Goal: Task Accomplishment & Management: Use online tool/utility

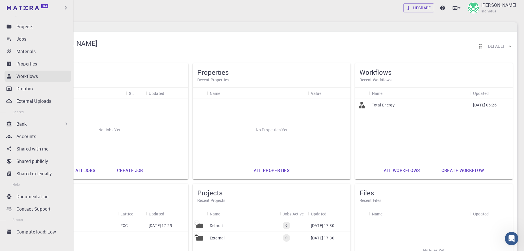
click at [32, 76] on p "Workflows" at bounding box center [26, 76] width 21 height 7
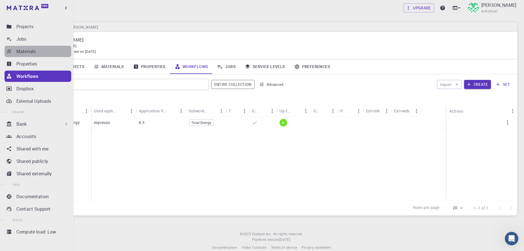
click at [25, 53] on p "Materials" at bounding box center [25, 51] width 19 height 7
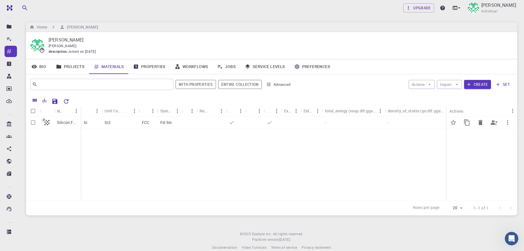
click at [59, 125] on p "Silicon FCC" at bounding box center [67, 123] width 21 height 6
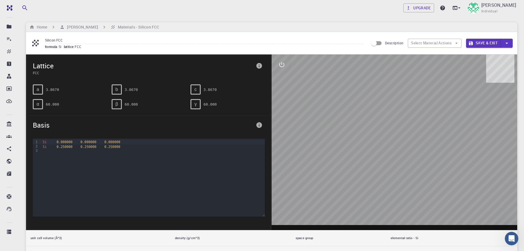
drag, startPoint x: 358, startPoint y: 135, endPoint x: 331, endPoint y: 141, distance: 27.5
click at [331, 141] on div at bounding box center [395, 143] width 246 height 176
drag, startPoint x: 438, startPoint y: 123, endPoint x: 524, endPoint y: 116, distance: 86.3
click at [518, 116] on main "Home [PERSON_NAME] Materials - Silicon FCC Silicon FCC formula Si lattice FCC D…" at bounding box center [272, 198] width 492 height 352
click at [86, 27] on h6 "[PERSON_NAME]" at bounding box center [81, 27] width 33 height 6
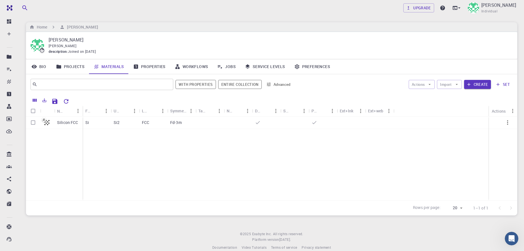
click at [288, 20] on div "Upgrade [PERSON_NAME] Individual Home [PERSON_NAME] [PERSON_NAME] [PERSON_NAME]…" at bounding box center [271, 130] width 505 height 260
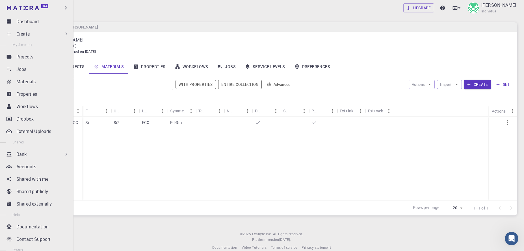
scroll to position [30, 0]
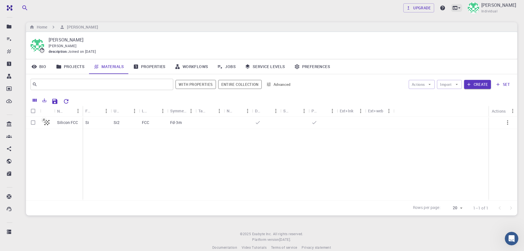
click at [457, 8] on icon at bounding box center [460, 8] width 6 height 6
click at [10, 8] on div at bounding box center [262, 125] width 524 height 251
click at [128, 12] on div "Upgrade [PERSON_NAME] Individual" at bounding box center [271, 8] width 505 height 15
click at [94, 90] on div "​" at bounding box center [102, 84] width 143 height 11
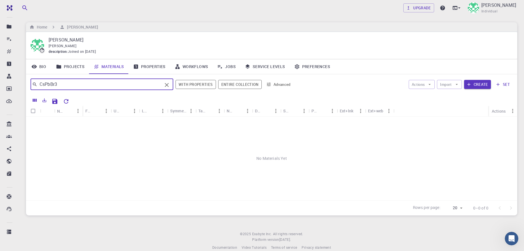
drag, startPoint x: 62, startPoint y: 89, endPoint x: 6, endPoint y: 72, distance: 58.3
click at [37, 81] on input "CsPbBr3" at bounding box center [99, 85] width 125 height 8
type input "CsPbBr3"
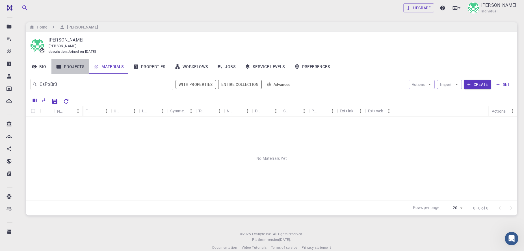
click at [74, 70] on link "Projects" at bounding box center [70, 66] width 38 height 15
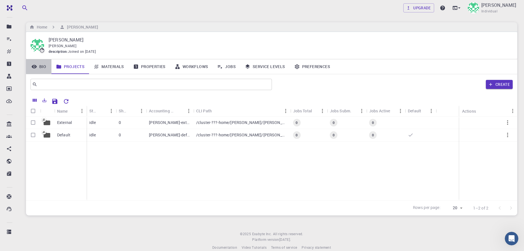
click at [45, 70] on link "Bio" at bounding box center [38, 66] width 25 height 15
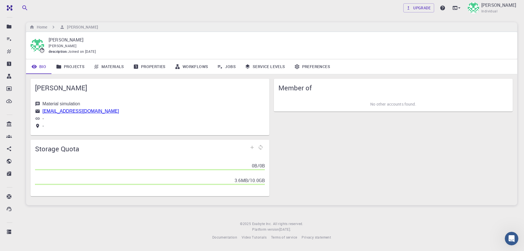
click at [104, 71] on link "Materials" at bounding box center [109, 66] width 40 height 15
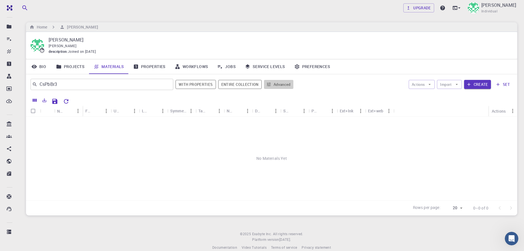
click at [283, 85] on button "Advanced" at bounding box center [278, 84] width 29 height 9
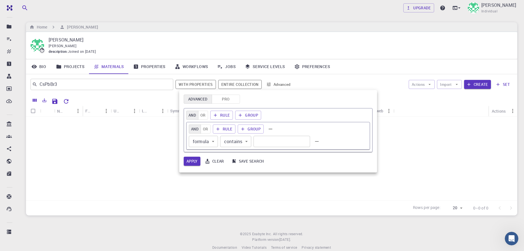
click at [239, 84] on div at bounding box center [262, 125] width 524 height 251
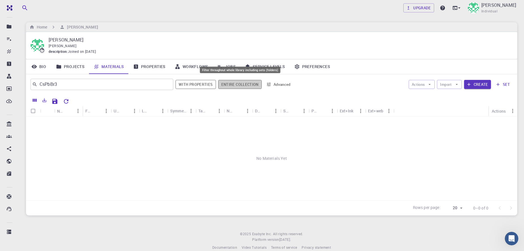
click at [239, 84] on button "Entire collection" at bounding box center [240, 84] width 44 height 9
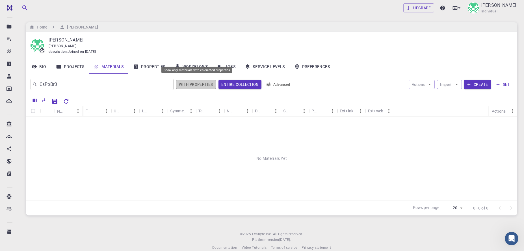
click at [211, 87] on button "With properties" at bounding box center [196, 84] width 40 height 9
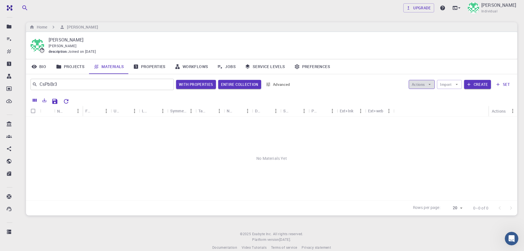
click at [429, 87] on icon "button" at bounding box center [429, 84] width 5 height 5
click at [459, 86] on icon "button" at bounding box center [457, 84] width 5 height 5
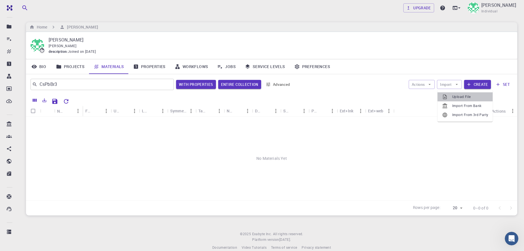
click at [462, 98] on span "Upload File" at bounding box center [471, 97] width 36 height 6
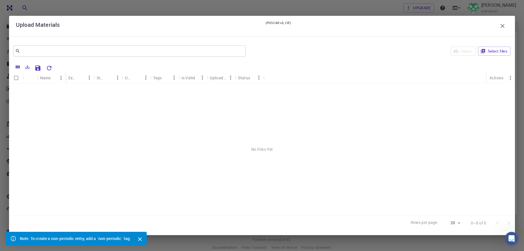
scroll to position [12, 0]
click at [140, 236] on icon "Close" at bounding box center [140, 239] width 6 height 6
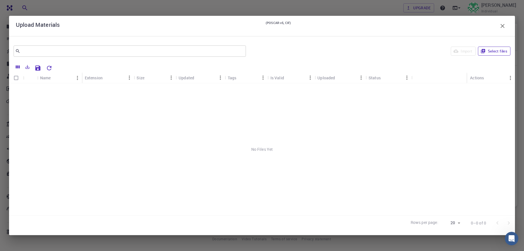
click at [501, 50] on button "Select files" at bounding box center [494, 51] width 33 height 9
click at [183, 125] on div at bounding box center [262, 125] width 524 height 251
click at [507, 87] on icon "button" at bounding box center [505, 89] width 7 height 7
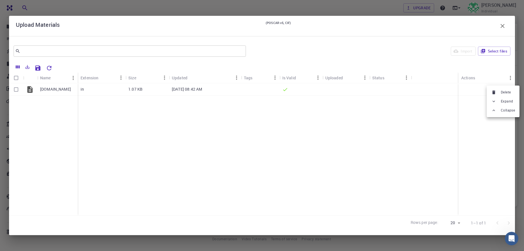
click at [352, 136] on div at bounding box center [262, 125] width 524 height 251
click at [46, 89] on p "[DOMAIN_NAME]" at bounding box center [55, 90] width 31 height 6
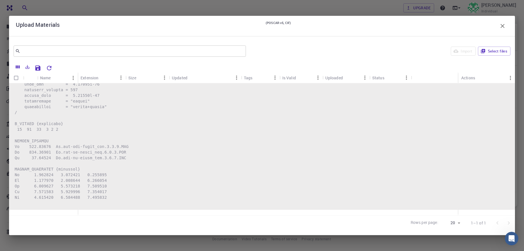
scroll to position [0, 0]
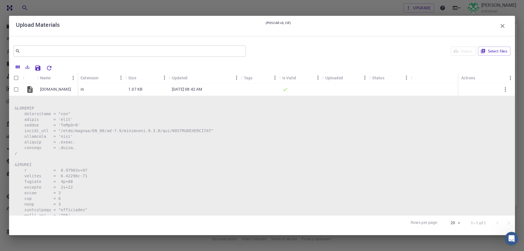
drag, startPoint x: 147, startPoint y: 140, endPoint x: 134, endPoint y: 150, distance: 15.7
click at [45, 89] on p "[DOMAIN_NAME]" at bounding box center [55, 90] width 31 height 6
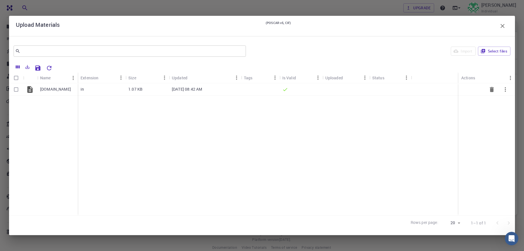
click at [50, 89] on div "[DOMAIN_NAME]" at bounding box center [57, 89] width 40 height 12
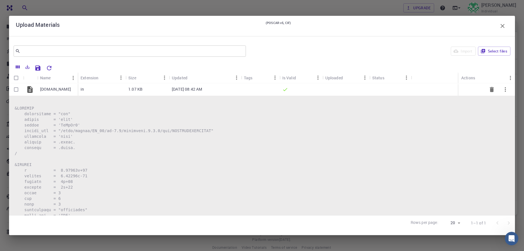
click at [16, 91] on input "Select row" at bounding box center [16, 89] width 11 height 11
checkbox input "true"
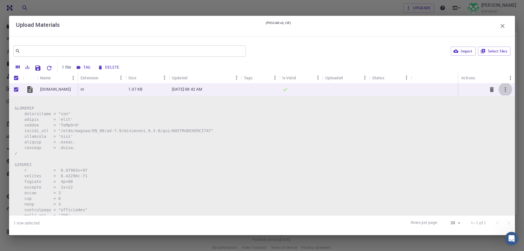
click at [505, 93] on icon "button" at bounding box center [505, 89] width 7 height 7
click at [155, 68] on div at bounding box center [262, 125] width 524 height 251
click at [27, 90] on div at bounding box center [262, 125] width 524 height 251
click at [47, 91] on p "[DOMAIN_NAME]" at bounding box center [55, 90] width 31 height 6
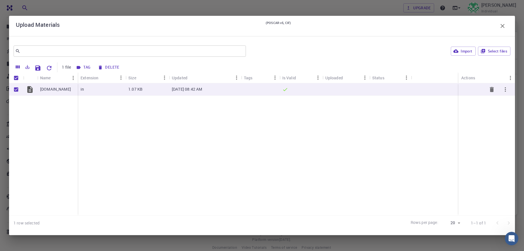
click at [50, 91] on p "[DOMAIN_NAME]" at bounding box center [55, 90] width 31 height 6
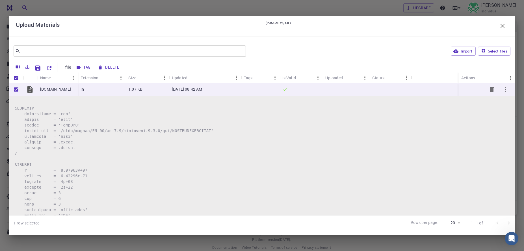
click at [40, 92] on p "[DOMAIN_NAME]" at bounding box center [55, 90] width 31 height 6
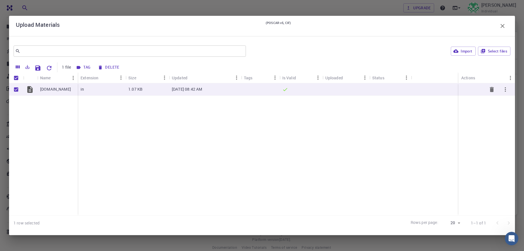
click at [48, 92] on p "[DOMAIN_NAME]" at bounding box center [55, 90] width 31 height 6
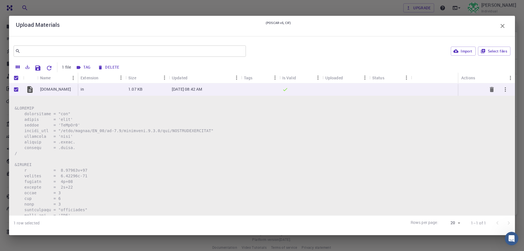
click at [493, 91] on icon "Delete" at bounding box center [492, 89] width 4 height 5
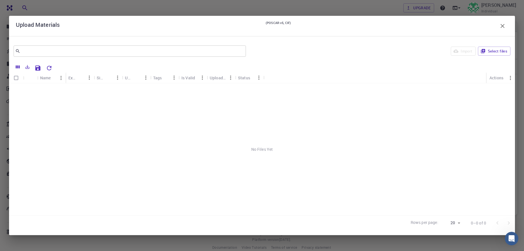
checkbox input "false"
click at [503, 27] on icon "button" at bounding box center [503, 26] width 4 height 4
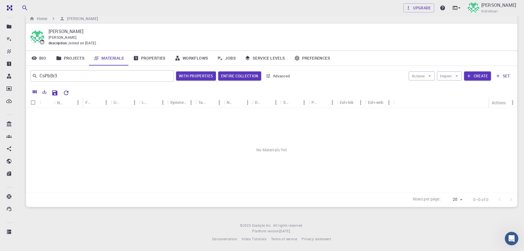
scroll to position [12, 0]
click at [209, 74] on button "With properties" at bounding box center [196, 76] width 40 height 9
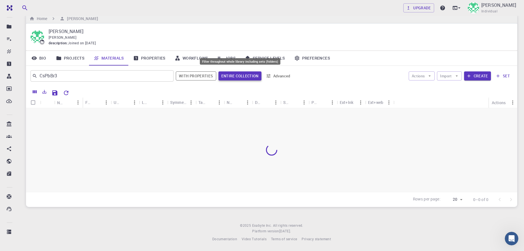
click at [248, 75] on button "Entire collection" at bounding box center [240, 76] width 43 height 9
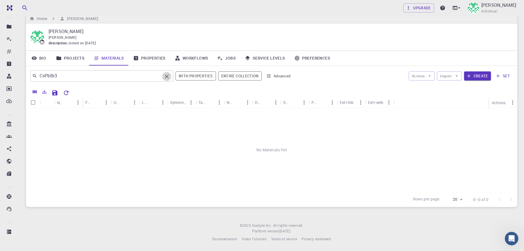
click at [169, 74] on icon "Clear" at bounding box center [167, 76] width 7 height 7
click at [33, 91] on icon "Columns" at bounding box center [35, 92] width 4 height 3
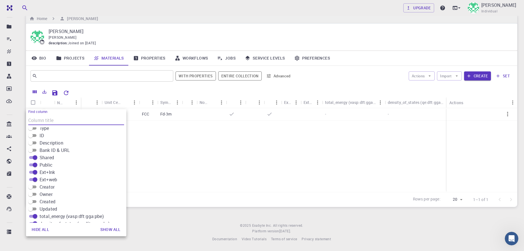
scroll to position [156, 0]
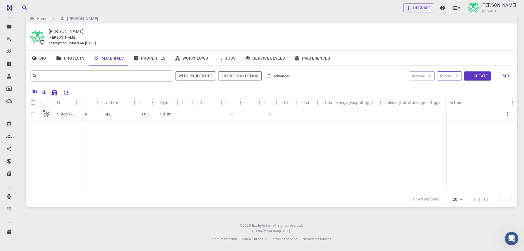
click at [461, 75] on button "Import" at bounding box center [449, 76] width 25 height 9
click at [462, 88] on li "Upload File" at bounding box center [465, 88] width 55 height 9
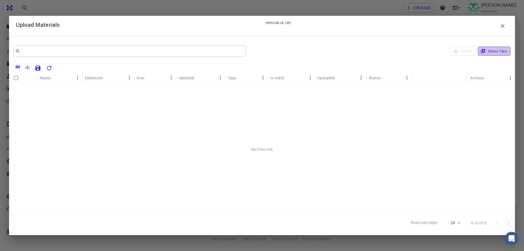
click at [494, 53] on button "Select files" at bounding box center [494, 51] width 33 height 9
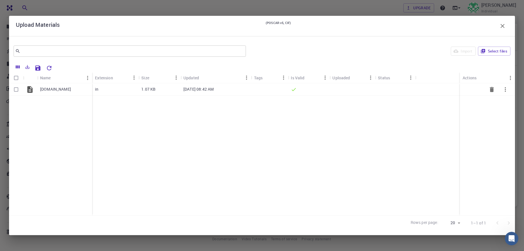
click at [506, 91] on icon "button" at bounding box center [505, 89] width 7 height 7
drag, startPoint x: 511, startPoint y: 106, endPoint x: 435, endPoint y: 108, distance: 76.1
click at [510, 107] on span "Expand" at bounding box center [507, 105] width 12 height 6
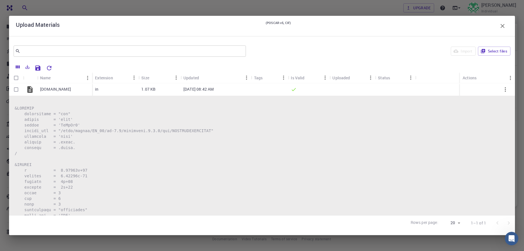
click at [503, 27] on icon "button" at bounding box center [503, 26] width 7 height 7
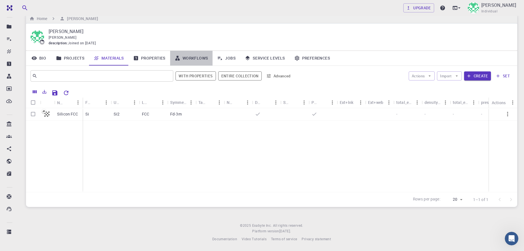
click at [189, 54] on link "Workflows" at bounding box center [191, 58] width 43 height 15
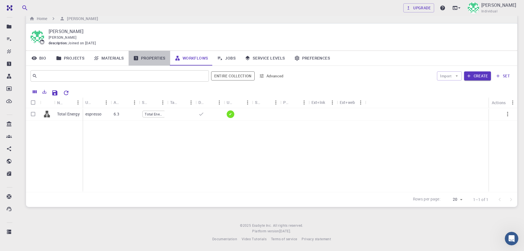
click at [155, 58] on link "Properties" at bounding box center [150, 58] width 42 height 15
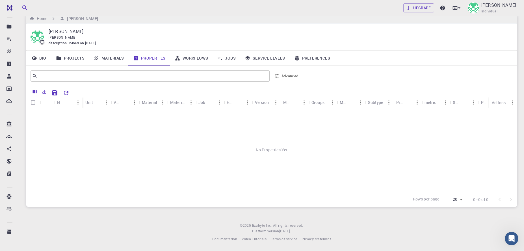
click at [103, 57] on link "Materials" at bounding box center [109, 58] width 40 height 15
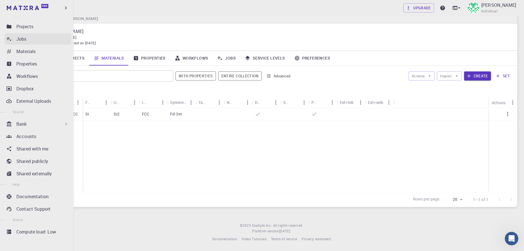
click at [18, 38] on p "Jobs" at bounding box center [21, 39] width 10 height 7
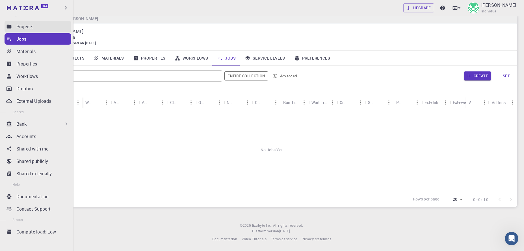
click at [23, 27] on p "Projects" at bounding box center [24, 26] width 17 height 7
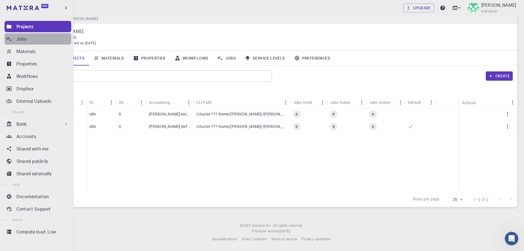
click at [14, 41] on link "Jobs" at bounding box center [38, 38] width 67 height 11
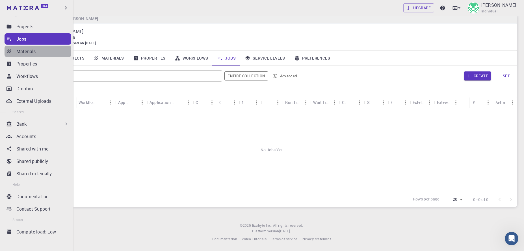
click at [18, 53] on p "Materials" at bounding box center [25, 51] width 19 height 7
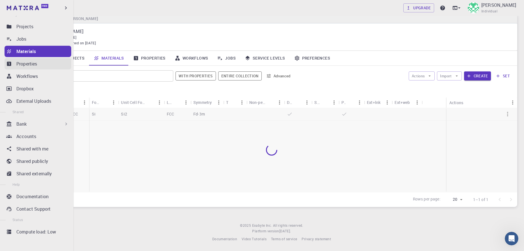
click at [20, 67] on p "Properties" at bounding box center [26, 64] width 21 height 7
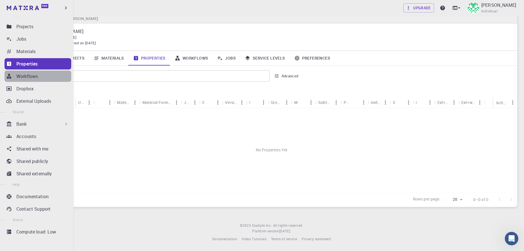
click at [21, 76] on p "Workflows" at bounding box center [26, 76] width 21 height 7
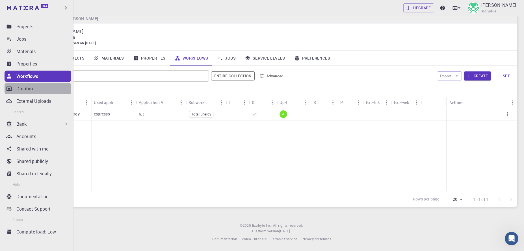
click at [25, 89] on p "Dropbox" at bounding box center [24, 88] width 17 height 7
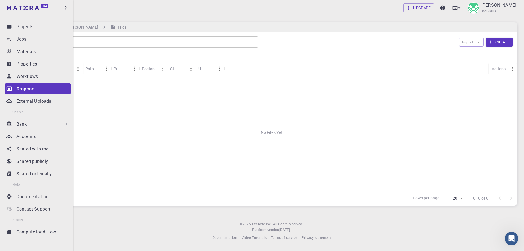
scroll to position [2, 0]
click at [29, 101] on p "External Uploads" at bounding box center [33, 101] width 35 height 7
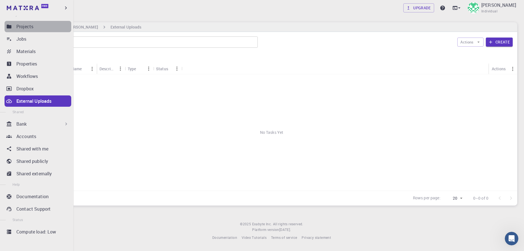
click at [31, 26] on p "Projects" at bounding box center [24, 26] width 17 height 7
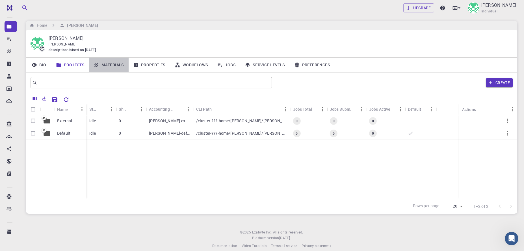
drag, startPoint x: 117, startPoint y: 63, endPoint x: 130, endPoint y: 61, distance: 12.9
click at [120, 63] on link "Materials" at bounding box center [109, 65] width 40 height 15
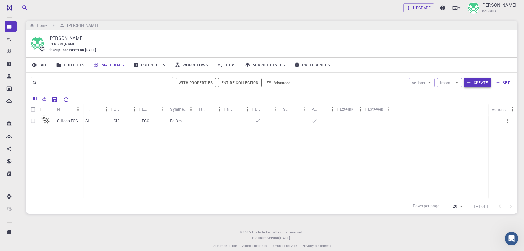
click at [476, 87] on button "Create" at bounding box center [477, 82] width 27 height 9
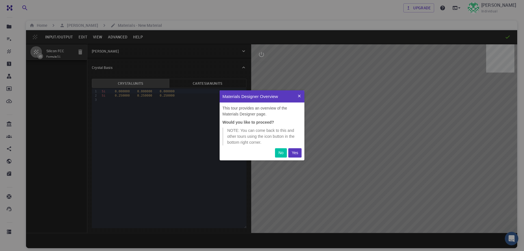
scroll to position [70, 85]
click at [299, 98] on icon at bounding box center [299, 96] width 5 height 5
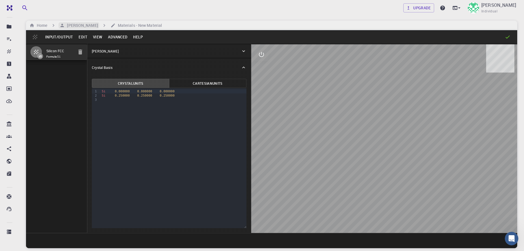
click at [94, 24] on h6 "[PERSON_NAME]" at bounding box center [81, 25] width 33 height 6
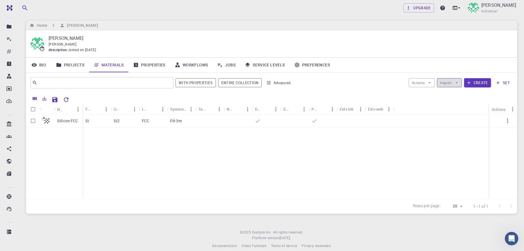
click at [459, 85] on icon "button" at bounding box center [457, 82] width 5 height 5
click at [459, 96] on span "Upload File" at bounding box center [471, 96] width 36 height 6
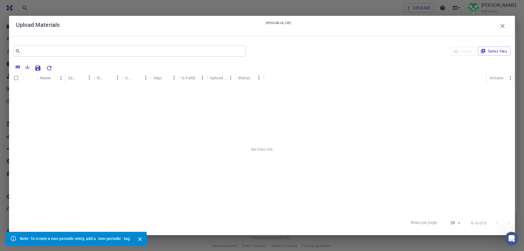
scroll to position [12, 0]
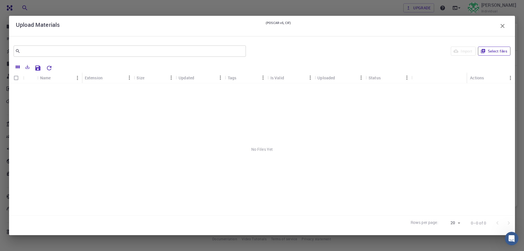
click at [499, 53] on button "Select files" at bounding box center [494, 51] width 33 height 9
drag, startPoint x: 15, startPoint y: 88, endPoint x: 26, endPoint y: 88, distance: 10.8
click at [18, 88] on input "Select row" at bounding box center [16, 89] width 11 height 11
checkbox input "true"
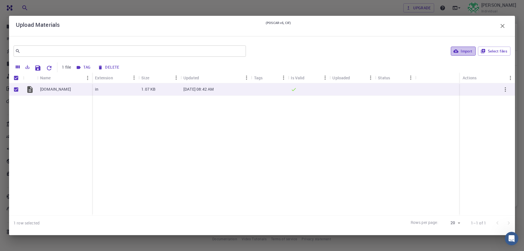
click at [463, 51] on button "Import" at bounding box center [463, 51] width 25 height 9
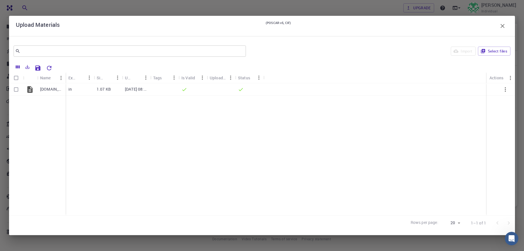
checkbox input "false"
click at [14, 92] on input "Select row" at bounding box center [16, 89] width 11 height 11
checkbox input "true"
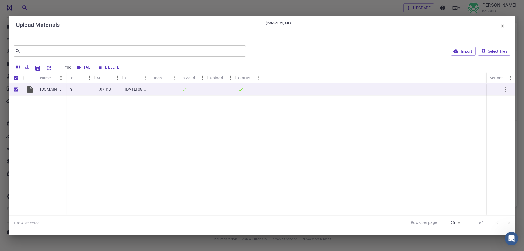
drag, startPoint x: 393, startPoint y: 161, endPoint x: 474, endPoint y: 70, distance: 122.4
click at [394, 159] on div "[DOMAIN_NAME] in 1.07 KB [DATE] 08:42 AM" at bounding box center [262, 149] width 506 height 132
click at [504, 27] on icon "button" at bounding box center [503, 26] width 4 height 4
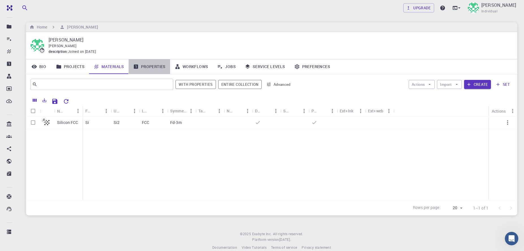
click at [161, 69] on link "Properties" at bounding box center [150, 66] width 42 height 15
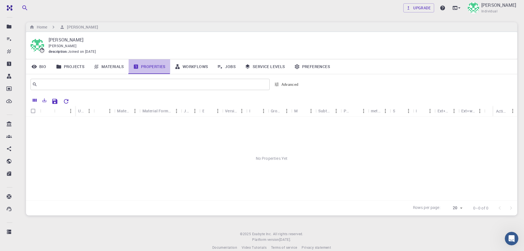
click at [148, 69] on link "Properties" at bounding box center [150, 66] width 42 height 15
click at [117, 66] on link "Materials" at bounding box center [109, 66] width 40 height 15
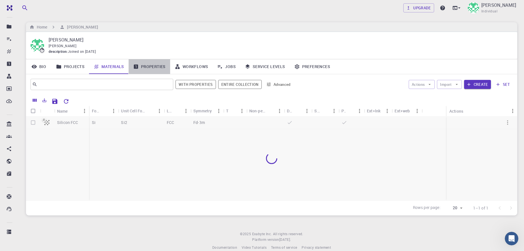
click at [145, 67] on link "Properties" at bounding box center [150, 66] width 42 height 15
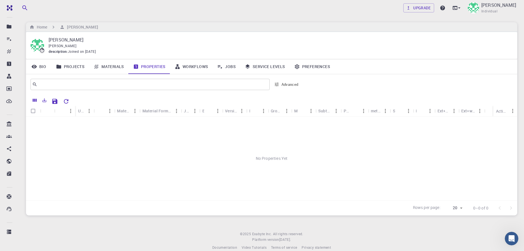
click at [113, 68] on link "Materials" at bounding box center [109, 66] width 40 height 15
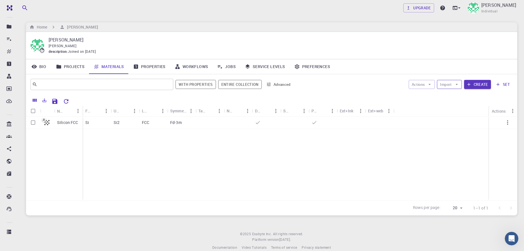
click at [447, 85] on button "Import" at bounding box center [449, 84] width 25 height 9
click at [455, 94] on li "Upload File" at bounding box center [465, 97] width 55 height 9
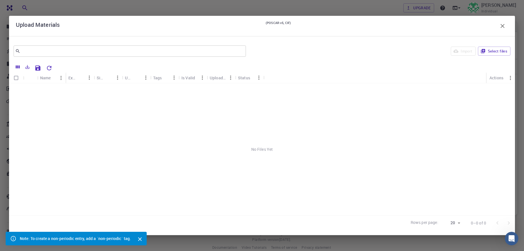
scroll to position [12, 0]
click at [24, 234] on div "Note: To create a non-periodic entry, add a `non-periodic` tag." at bounding box center [75, 239] width 111 height 10
click at [13, 236] on icon at bounding box center [13, 238] width 5 height 5
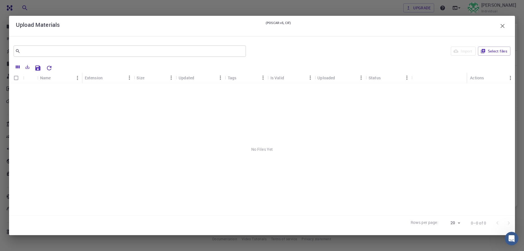
click at [416, 79] on div "Name Extension Size Updated Tags Is Valid Uploaded Status Actions" at bounding box center [262, 77] width 506 height 11
drag, startPoint x: 413, startPoint y: 79, endPoint x: 402, endPoint y: 99, distance: 23.2
click at [406, 77] on icon "Menu" at bounding box center [407, 78] width 6 height 6
click at [263, 78] on icon "Menu" at bounding box center [263, 78] width 6 height 6
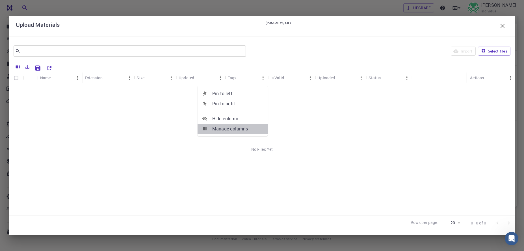
click at [245, 128] on li "Manage columns" at bounding box center [233, 129] width 70 height 10
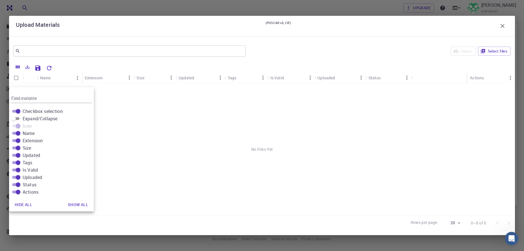
click at [187, 120] on div "No Files Yet" at bounding box center [262, 149] width 506 height 132
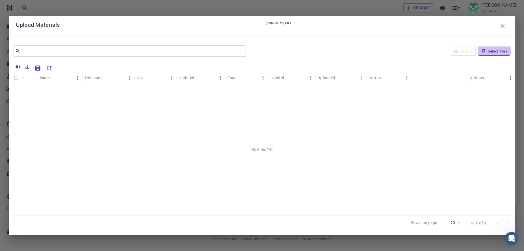
click at [500, 53] on button "Select files" at bounding box center [494, 51] width 33 height 9
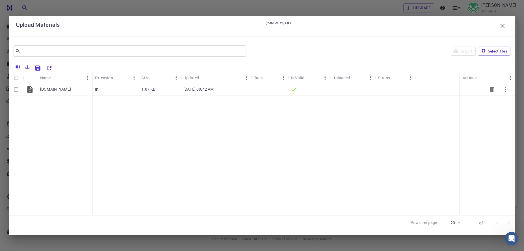
click at [12, 89] on input "Select row" at bounding box center [16, 89] width 11 height 11
checkbox input "true"
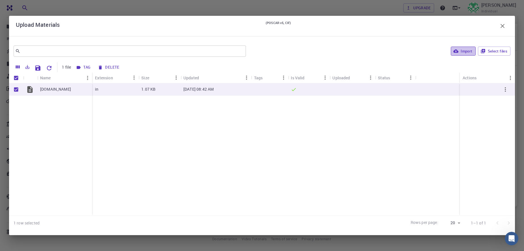
click at [468, 51] on button "Import" at bounding box center [463, 51] width 25 height 9
checkbox input "false"
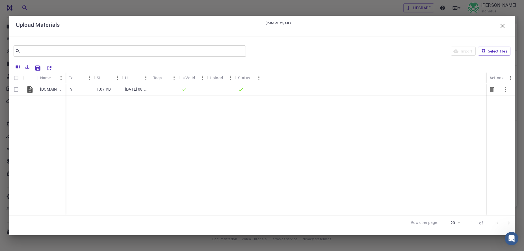
click at [218, 89] on div at bounding box center [221, 89] width 28 height 12
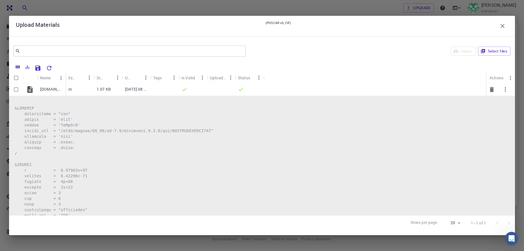
drag, startPoint x: 224, startPoint y: 77, endPoint x: 219, endPoint y: 90, distance: 14.1
click at [212, 91] on div at bounding box center [262, 125] width 524 height 251
click at [506, 91] on icon "button" at bounding box center [505, 89] width 7 height 7
click at [77, 90] on div at bounding box center [262, 125] width 524 height 251
click at [19, 91] on input "Select row" at bounding box center [16, 89] width 11 height 11
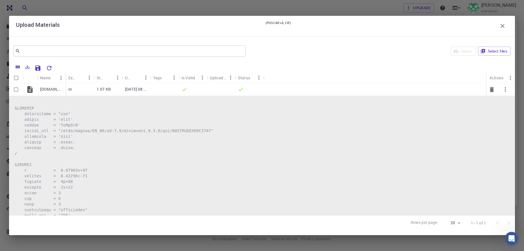
checkbox input "true"
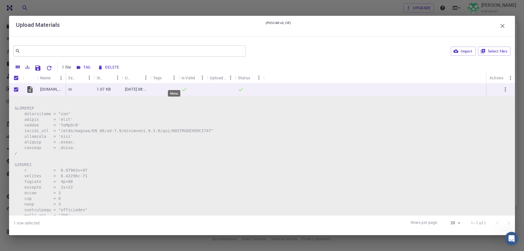
click at [171, 78] on icon "Menu" at bounding box center [174, 78] width 6 height 6
click at [167, 67] on div "Tag Delete" at bounding box center [286, 68] width 425 height 10
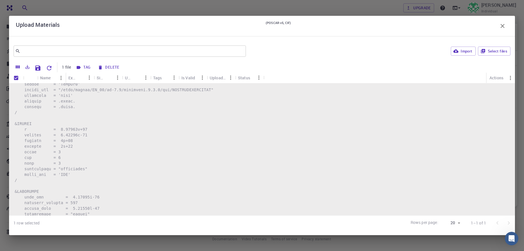
scroll to position [0, 0]
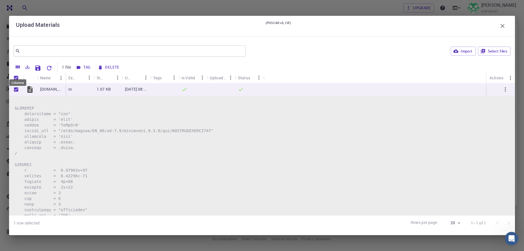
click at [19, 67] on icon "Columns" at bounding box center [18, 67] width 4 height 3
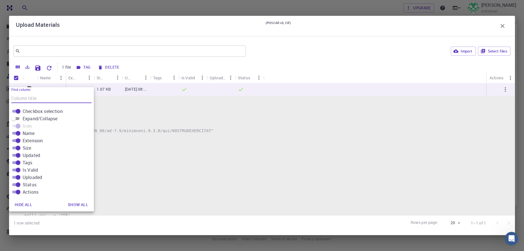
click at [279, 134] on pre at bounding box center [262, 230] width 495 height 249
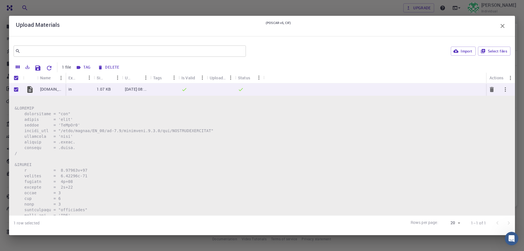
click at [15, 90] on input "Unselect row" at bounding box center [16, 89] width 11 height 11
checkbox input "false"
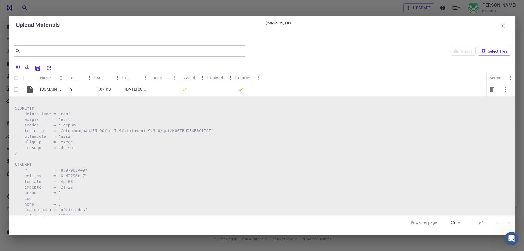
checkbox input "false"
click at [15, 90] on input "Select row" at bounding box center [16, 89] width 11 height 11
checkbox input "true"
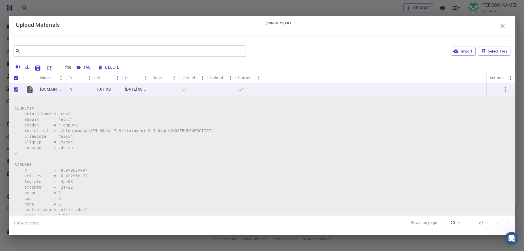
scroll to position [154, 0]
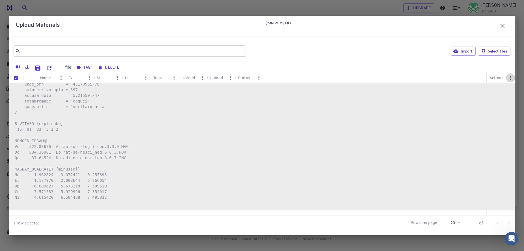
click at [509, 80] on icon "Menu" at bounding box center [511, 78] width 6 height 6
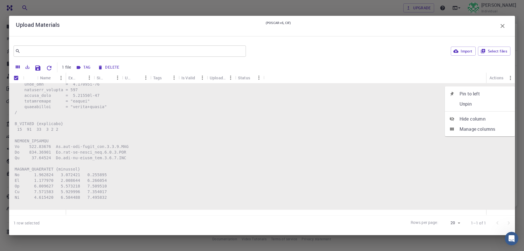
click at [472, 126] on span "Manage columns" at bounding box center [485, 129] width 51 height 7
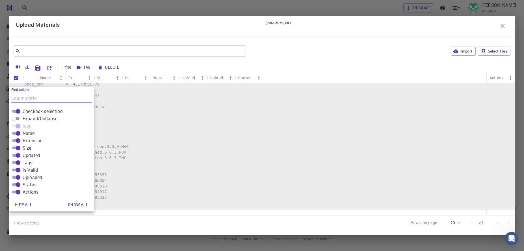
click at [88, 200] on button "Show all" at bounding box center [77, 204] width 29 height 11
checkbox input "true"
click at [88, 200] on button "Show all" at bounding box center [77, 204] width 29 height 11
click at [205, 181] on pre at bounding box center [262, 75] width 495 height 249
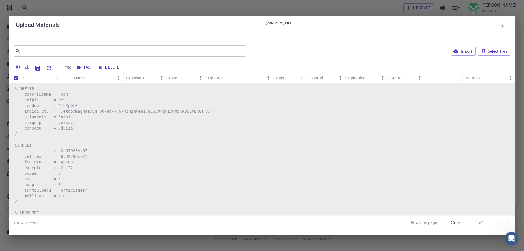
scroll to position [0, 0]
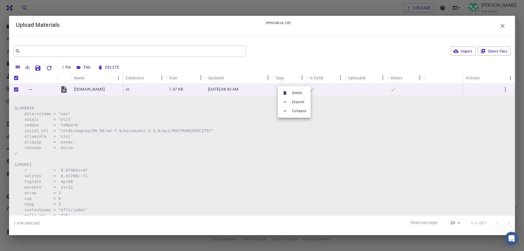
click at [279, 87] on ul "Delete Expand Collapse" at bounding box center [294, 102] width 33 height 32
click at [280, 78] on div at bounding box center [262, 125] width 524 height 251
click at [465, 53] on button "Import" at bounding box center [463, 51] width 25 height 9
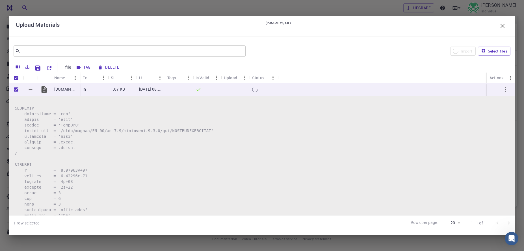
checkbox input "false"
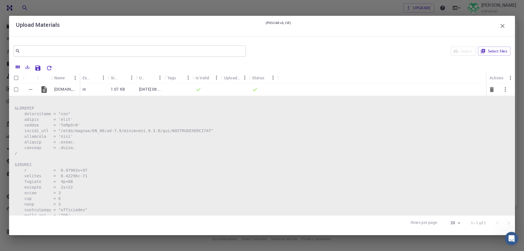
click at [13, 91] on input "Select row" at bounding box center [16, 89] width 11 height 11
checkbox input "true"
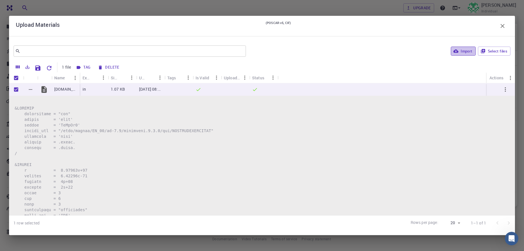
click at [469, 51] on button "Import" at bounding box center [463, 51] width 25 height 9
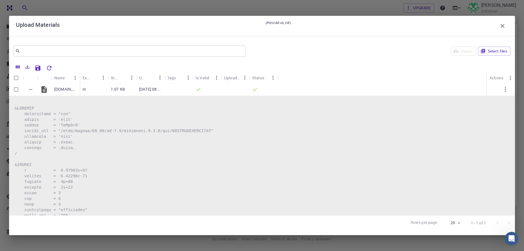
checkbox input "false"
click at [31, 94] on button "Collapse" at bounding box center [30, 89] width 9 height 9
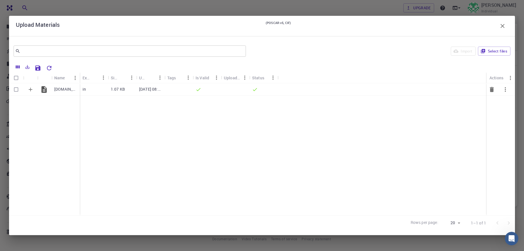
click at [255, 89] on icon at bounding box center [255, 90] width 6 height 6
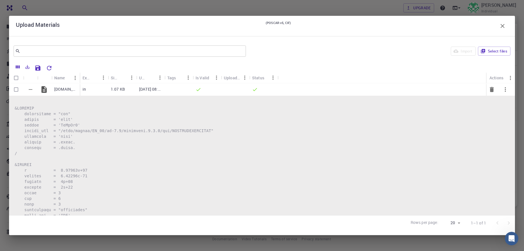
click at [255, 89] on icon at bounding box center [255, 90] width 6 height 6
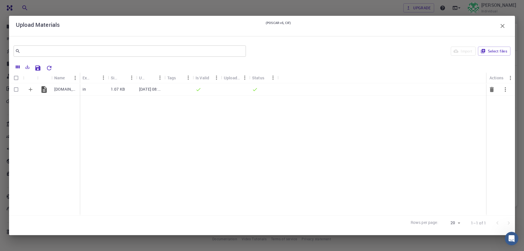
click at [197, 92] on icon at bounding box center [199, 90] width 6 height 6
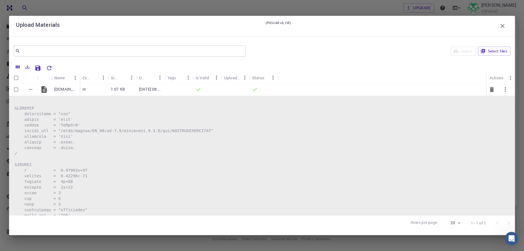
click at [197, 92] on icon at bounding box center [199, 90] width 6 height 6
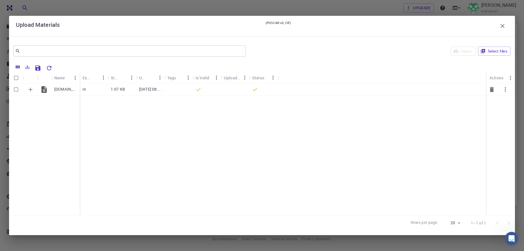
click at [144, 90] on p "[DATE] 08:42 AM" at bounding box center [150, 90] width 23 height 6
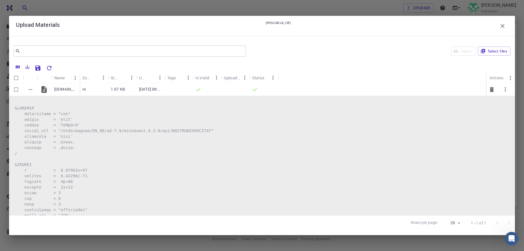
click at [144, 90] on p "[DATE] 08:42 AM" at bounding box center [150, 90] width 23 height 6
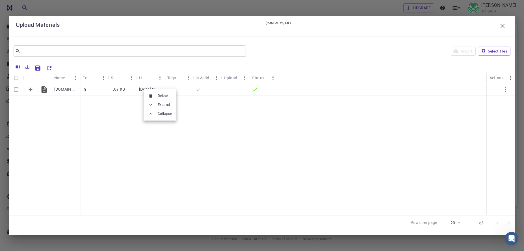
click at [98, 113] on div at bounding box center [262, 125] width 524 height 251
click at [504, 25] on icon "button" at bounding box center [503, 26] width 7 height 7
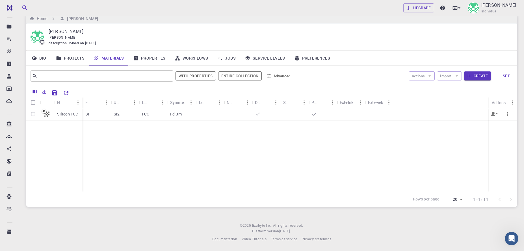
click at [68, 112] on p "Silicon FCC" at bounding box center [67, 114] width 21 height 6
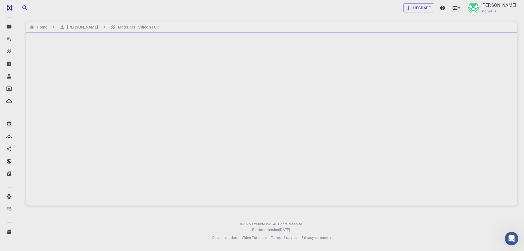
scroll to position [2, 0]
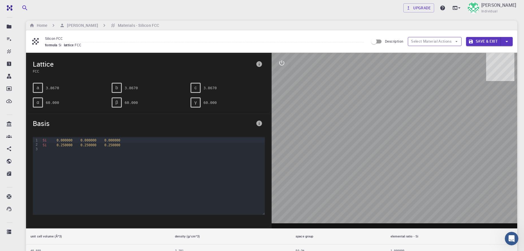
click at [459, 39] on button "Select Material Actions" at bounding box center [435, 41] width 54 height 9
click at [458, 43] on icon "button" at bounding box center [456, 41] width 5 height 5
click at [82, 24] on h6 "[PERSON_NAME]" at bounding box center [81, 25] width 33 height 6
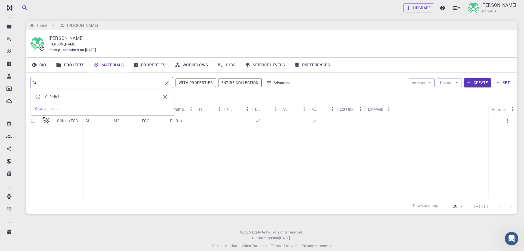
click at [121, 81] on input "text" at bounding box center [99, 83] width 125 height 8
click at [53, 99] on span "CsPbBr3" at bounding box center [52, 96] width 14 height 5
type input "CsPbBr3"
click at [168, 83] on icon "Clear" at bounding box center [167, 83] width 7 height 7
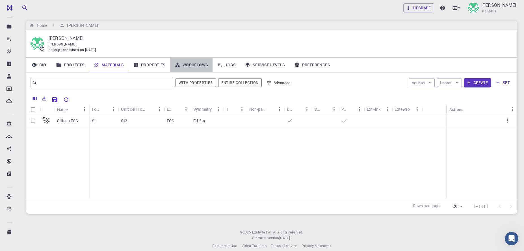
click at [200, 64] on link "Workflows" at bounding box center [191, 65] width 43 height 15
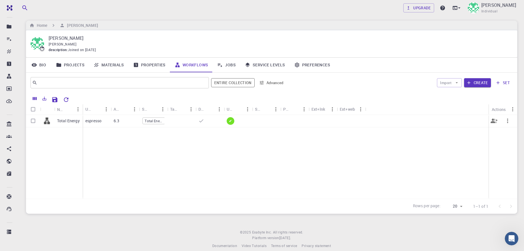
click at [162, 122] on span "Total Energy" at bounding box center [154, 121] width 22 height 5
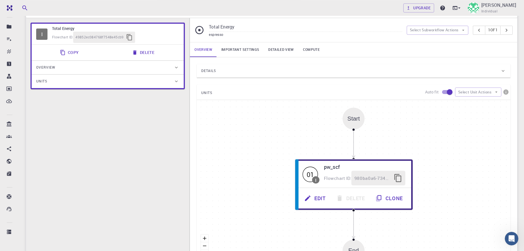
scroll to position [39, 0]
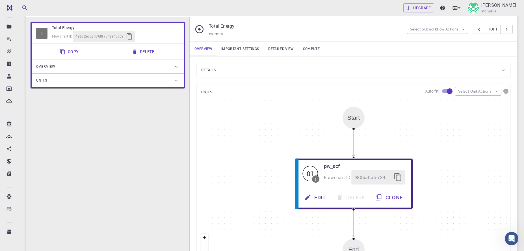
click at [306, 68] on div "Details" at bounding box center [354, 70] width 314 height 14
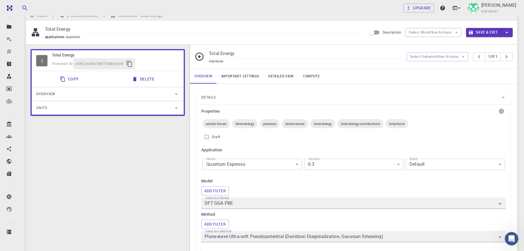
scroll to position [0, 0]
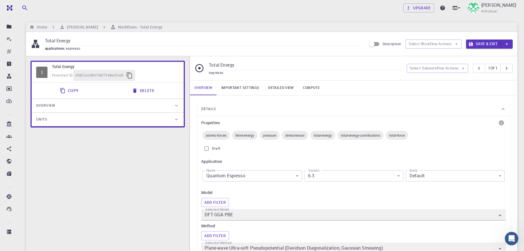
drag, startPoint x: 279, startPoint y: 177, endPoint x: 112, endPoint y: 166, distance: 167.0
click at [98, 26] on h6 "[PERSON_NAME]" at bounding box center [81, 27] width 33 height 6
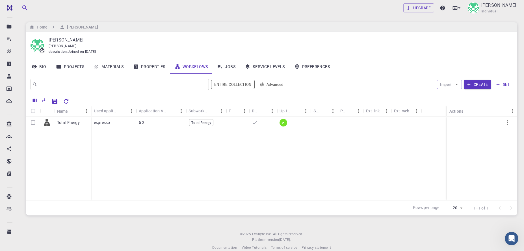
click at [255, 171] on div "Total Energy espresso 6.3 Total Energy ✔" at bounding box center [272, 159] width 492 height 84
click at [119, 66] on link "Materials" at bounding box center [109, 66] width 40 height 15
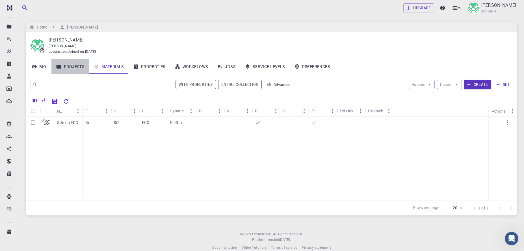
click at [79, 72] on link "Projects" at bounding box center [70, 66] width 38 height 15
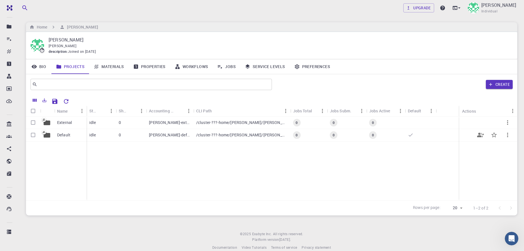
click at [65, 136] on p "Default" at bounding box center [63, 135] width 13 height 6
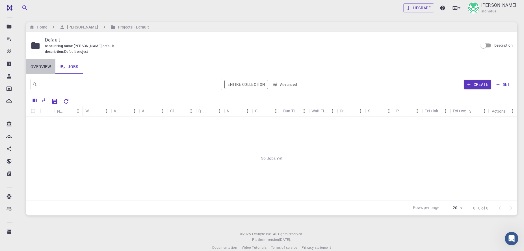
click at [38, 70] on link "Overview" at bounding box center [40, 66] width 29 height 15
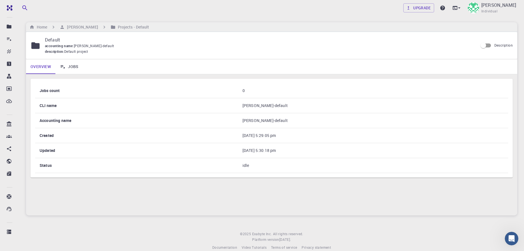
click at [72, 70] on link "Jobs" at bounding box center [69, 66] width 28 height 15
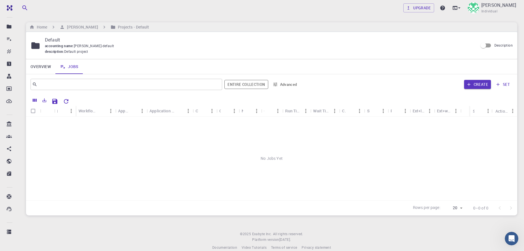
click at [63, 70] on icon at bounding box center [63, 67] width 6 height 6
click at [63, 68] on icon at bounding box center [63, 67] width 6 height 6
click at [97, 28] on h6 "[PERSON_NAME]" at bounding box center [81, 27] width 33 height 6
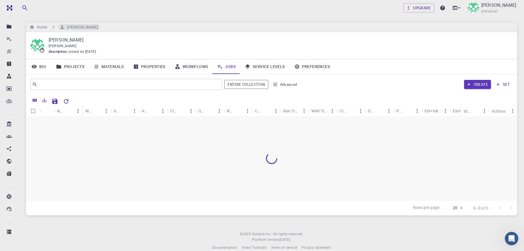
scroll to position [12, 0]
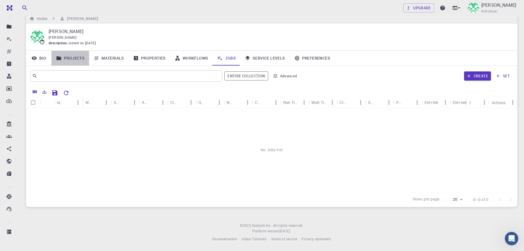
click at [76, 56] on link "Projects" at bounding box center [70, 58] width 38 height 15
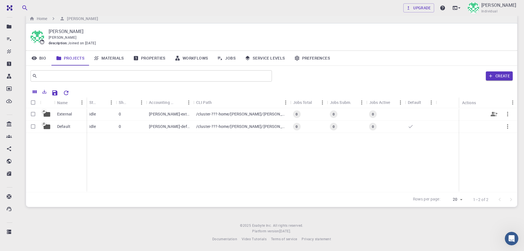
click at [65, 113] on p "External" at bounding box center [64, 114] width 15 height 6
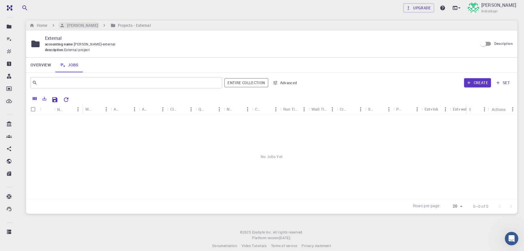
click at [86, 24] on h6 "[PERSON_NAME]" at bounding box center [81, 25] width 33 height 6
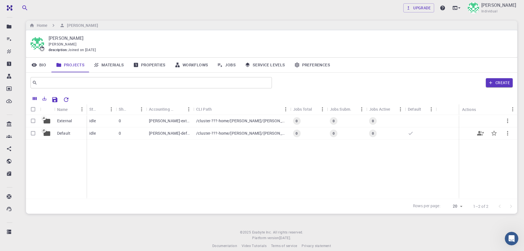
click at [65, 134] on p "Default" at bounding box center [63, 134] width 13 height 6
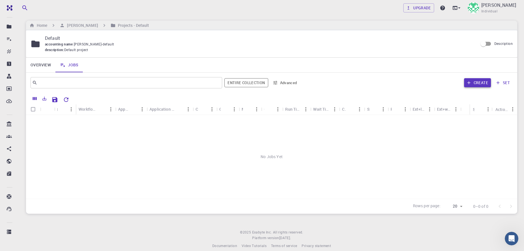
click at [480, 85] on button "Create" at bounding box center [477, 82] width 27 height 9
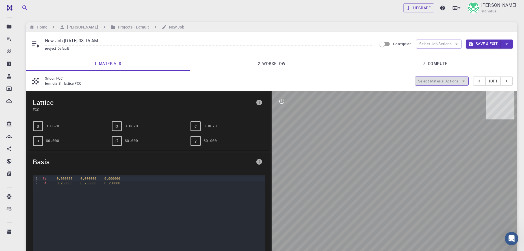
click at [461, 82] on icon "button" at bounding box center [463, 81] width 5 height 5
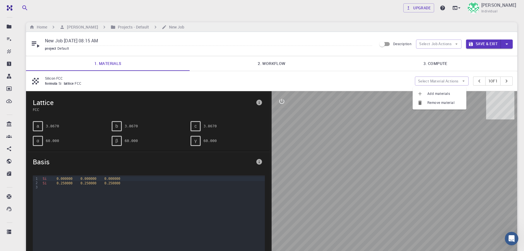
click at [454, 94] on span "Add materials" at bounding box center [445, 94] width 35 height 6
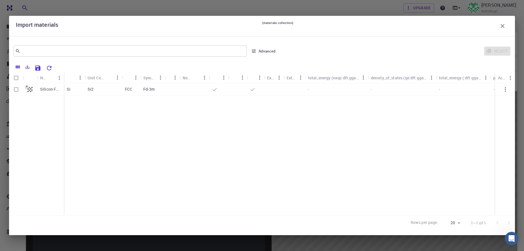
click at [51, 88] on p "Silicon FCC" at bounding box center [50, 90] width 21 height 6
checkbox input "true"
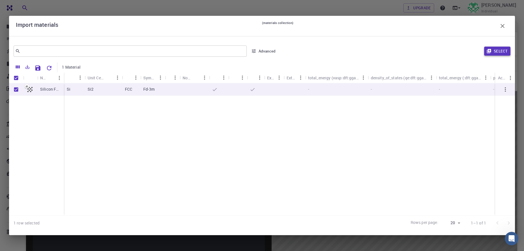
click at [494, 50] on button "Select" at bounding box center [498, 51] width 26 height 9
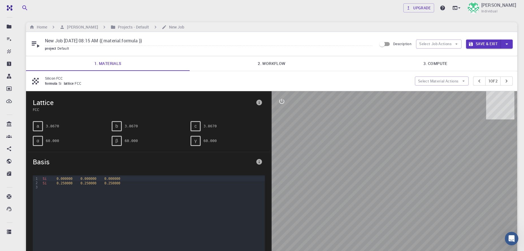
type input "New Job [DATE] 08:15 AM {{ material.formula }}"
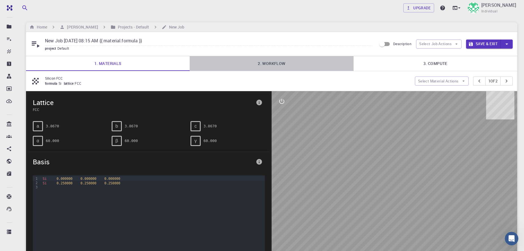
click at [271, 64] on link "2. Workflow" at bounding box center [272, 63] width 164 height 15
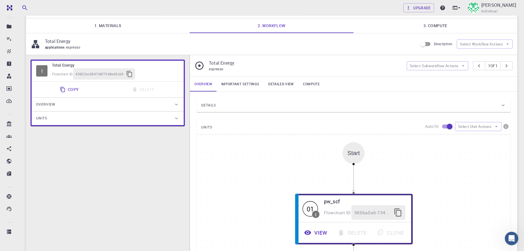
scroll to position [39, 0]
click at [118, 107] on div "Overview" at bounding box center [104, 103] width 137 height 9
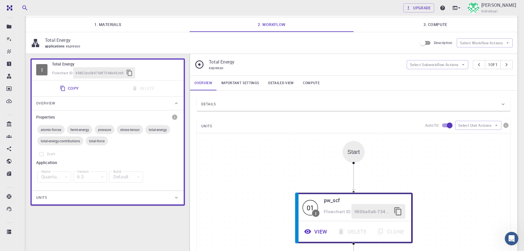
click at [118, 107] on div "Overview" at bounding box center [104, 103] width 137 height 9
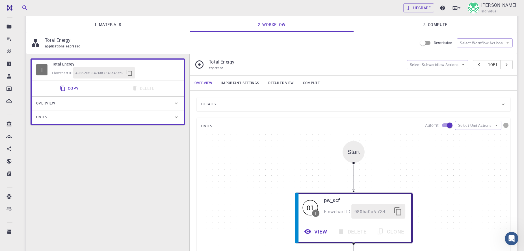
click at [118, 122] on div "Units" at bounding box center [104, 117] width 137 height 9
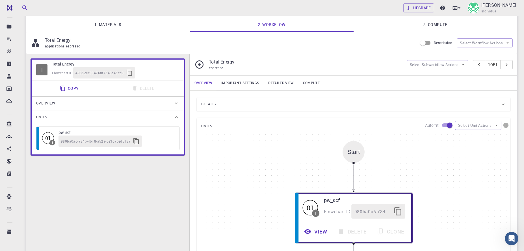
click at [118, 122] on div "Units" at bounding box center [104, 117] width 137 height 9
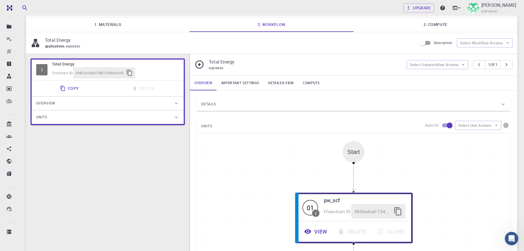
click at [263, 103] on div "Details" at bounding box center [350, 104] width 299 height 9
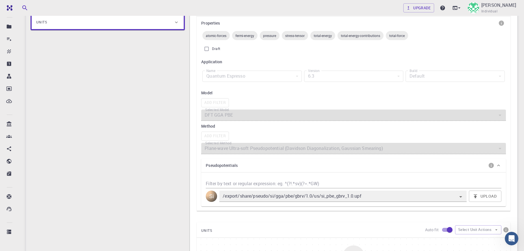
scroll to position [0, 0]
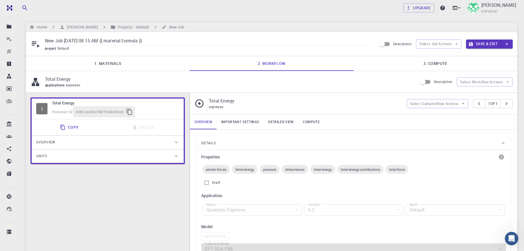
click at [434, 68] on link "3. Compute" at bounding box center [436, 63] width 164 height 15
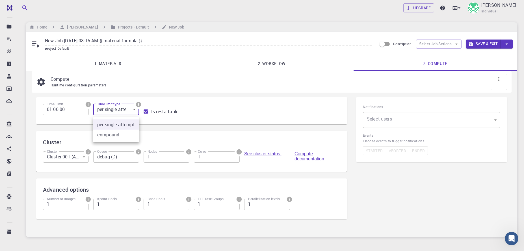
click at [130, 115] on body "Free Dashboard Create New Job New Material Create Material Upload File Import f…" at bounding box center [262, 141] width 524 height 282
drag, startPoint x: 92, startPoint y: 107, endPoint x: 89, endPoint y: 107, distance: 3.0
click at [90, 107] on div at bounding box center [262, 125] width 524 height 251
click at [89, 107] on icon "info" at bounding box center [88, 104] width 5 height 5
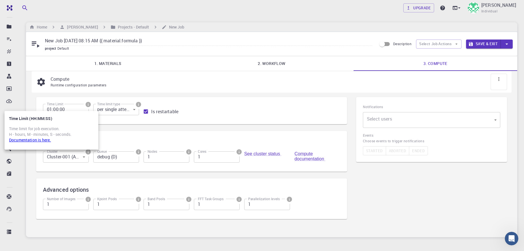
click at [46, 142] on link "Documentation is here." at bounding box center [30, 139] width 42 height 5
click at [200, 107] on div at bounding box center [262, 125] width 524 height 251
click at [466, 121] on body "Free Dashboard Create New Job New Material Create Material Upload File Import f…" at bounding box center [262, 141] width 524 height 282
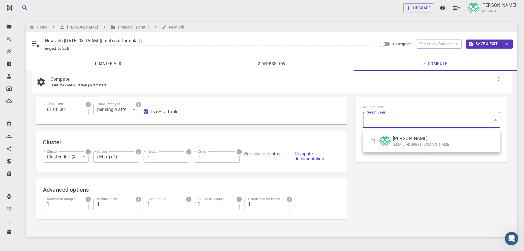
click at [461, 139] on li "[PERSON_NAME] [EMAIL_ADDRESS][DOMAIN_NAME]" at bounding box center [431, 141] width 137 height 18
type input "[object Object]"
checkbox input "true"
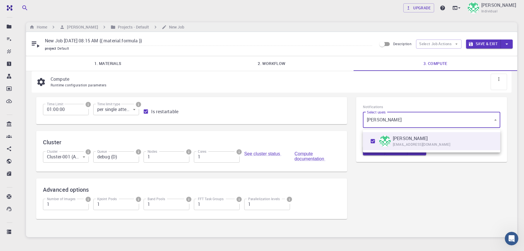
click at [457, 107] on div at bounding box center [262, 125] width 524 height 251
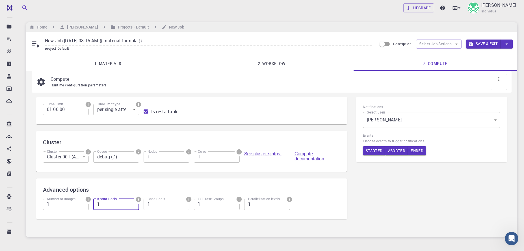
click at [117, 207] on input "1" at bounding box center [116, 204] width 46 height 11
click at [110, 208] on input "1" at bounding box center [116, 204] width 46 height 11
type input "100"
click at [159, 210] on input "1" at bounding box center [167, 204] width 46 height 11
type input "100"
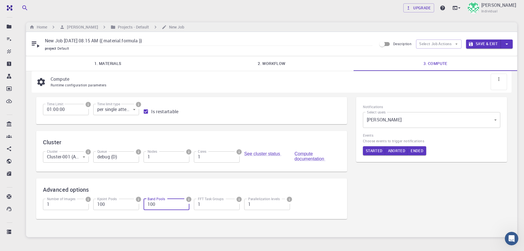
click at [215, 209] on input "1" at bounding box center [217, 204] width 46 height 11
click at [114, 202] on label "Kpoint Pools" at bounding box center [107, 199] width 20 height 5
click at [114, 203] on input "100" at bounding box center [116, 204] width 46 height 11
click at [112, 208] on input "100" at bounding box center [116, 204] width 46 height 11
type input "1"
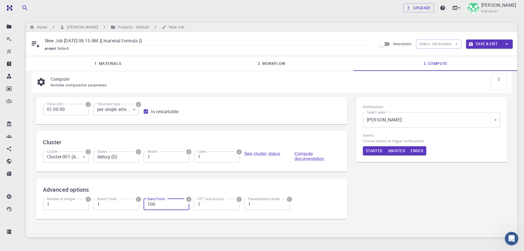
click at [172, 205] on input "100" at bounding box center [167, 204] width 46 height 11
type input "1"
drag, startPoint x: 384, startPoint y: 202, endPoint x: 385, endPoint y: 198, distance: 4.5
click at [384, 202] on div "Notifications Select users [PERSON_NAME] [object Object] Select users Events Ch…" at bounding box center [432, 162] width 160 height 138
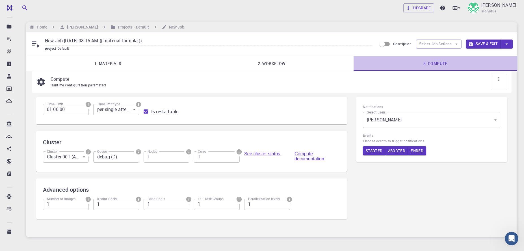
click at [425, 63] on link "3. Compute" at bounding box center [436, 63] width 164 height 15
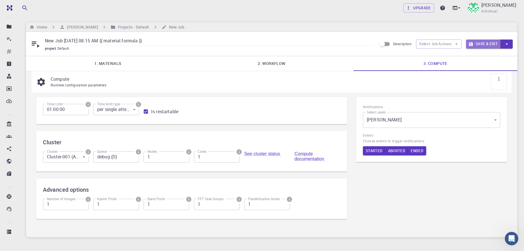
click at [487, 46] on button "Save & Exit" at bounding box center [483, 44] width 35 height 9
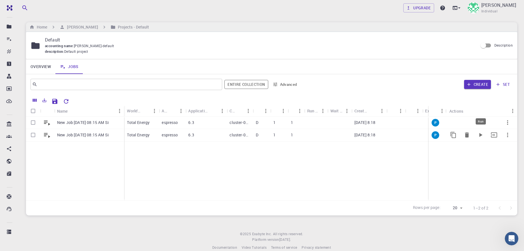
click at [480, 137] on icon "Run" at bounding box center [481, 135] width 3 height 4
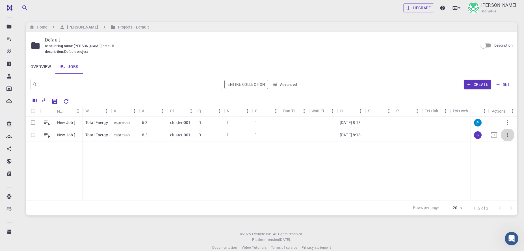
click at [506, 137] on icon "button" at bounding box center [508, 135] width 7 height 7
click at [502, 162] on span "Expand" at bounding box center [507, 161] width 12 height 6
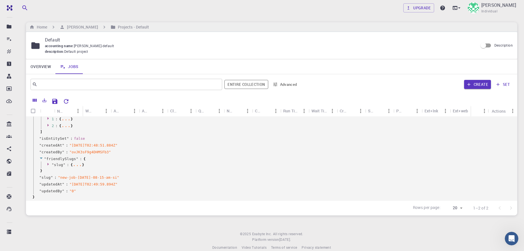
scroll to position [576, 0]
click at [397, 89] on div "Create set" at bounding box center [407, 85] width 211 height 14
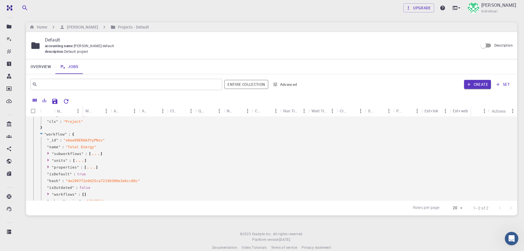
scroll to position [0, 0]
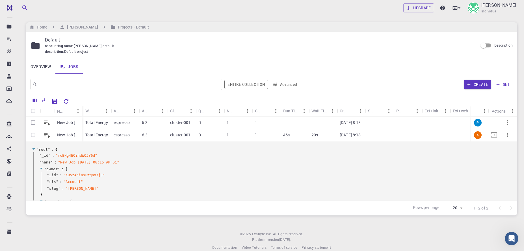
click at [507, 136] on icon "button" at bounding box center [508, 135] width 7 height 7
click at [467, 148] on div at bounding box center [262, 125] width 524 height 251
click at [68, 135] on p "New Job [DATE] 08:15 AM Si" at bounding box center [68, 135] width 23 height 6
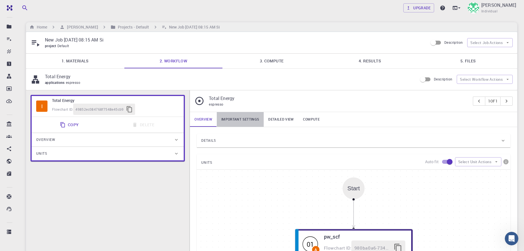
click at [236, 123] on link "Important settings" at bounding box center [240, 119] width 47 height 15
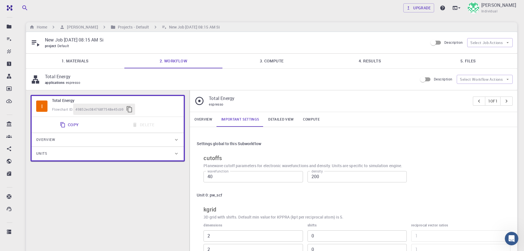
click at [276, 122] on link "Detailed view" at bounding box center [281, 119] width 35 height 15
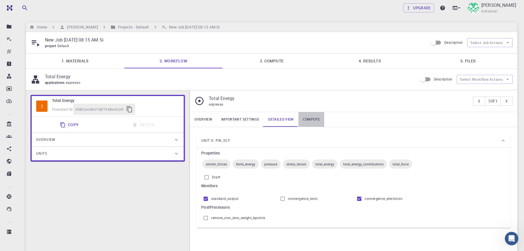
click at [307, 121] on link "Compute" at bounding box center [312, 119] width 26 height 15
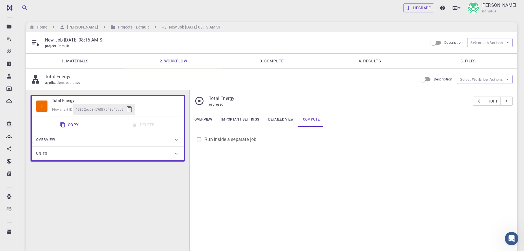
click at [292, 125] on link "Detailed view" at bounding box center [281, 119] width 35 height 15
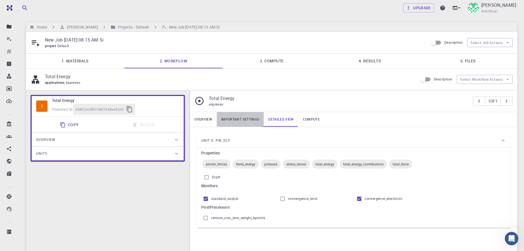
click at [255, 124] on link "Important settings" at bounding box center [240, 119] width 47 height 15
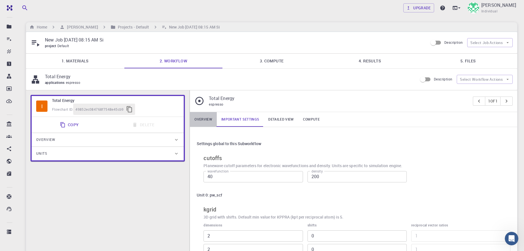
click at [203, 124] on link "Overview" at bounding box center [203, 119] width 27 height 15
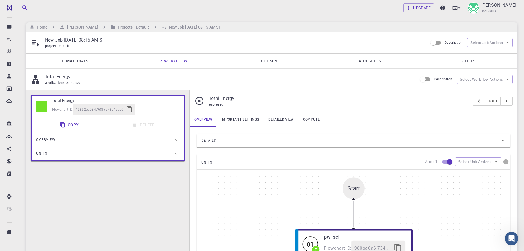
click at [75, 66] on link "1. Materials" at bounding box center [75, 61] width 98 height 15
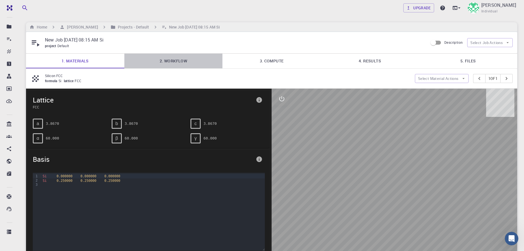
click at [186, 66] on link "2. Workflow" at bounding box center [173, 61] width 98 height 15
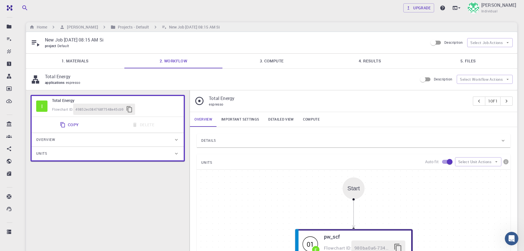
click at [379, 62] on link "4. Results" at bounding box center [370, 61] width 98 height 15
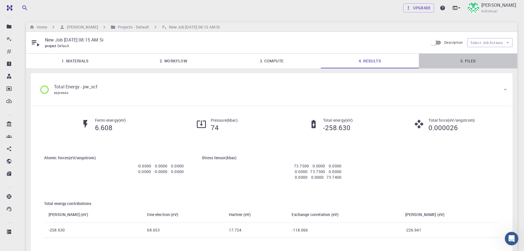
click at [472, 62] on link "5. Files" at bounding box center [468, 61] width 98 height 15
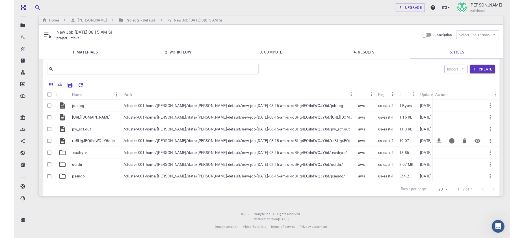
scroll to position [10, 0]
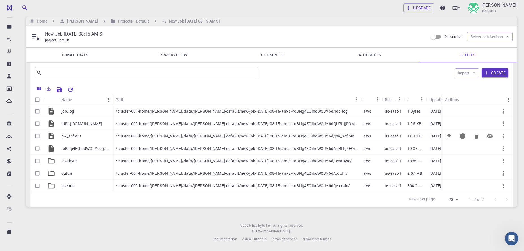
click at [70, 135] on p "pw_scf.out" at bounding box center [71, 137] width 20 height 6
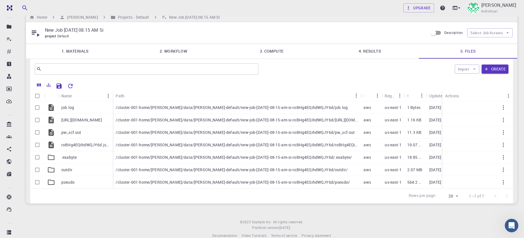
drag, startPoint x: 298, startPoint y: 42, endPoint x: 351, endPoint y: 2, distance: 65.6
click at [300, 41] on div "New Job [DATE] 08:15 AM Si project Default Description Select Job Actions" at bounding box center [272, 32] width 492 height 21
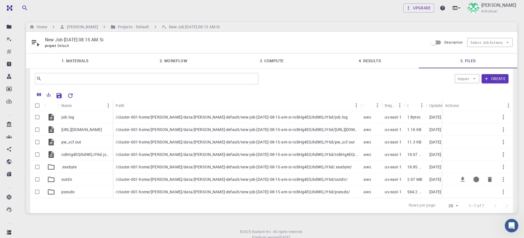
scroll to position [0, 0]
click at [377, 61] on link "4. Results" at bounding box center [370, 61] width 98 height 15
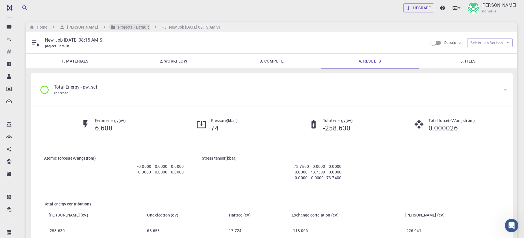
click at [140, 25] on h6 "Projects - Default" at bounding box center [133, 27] width 34 height 6
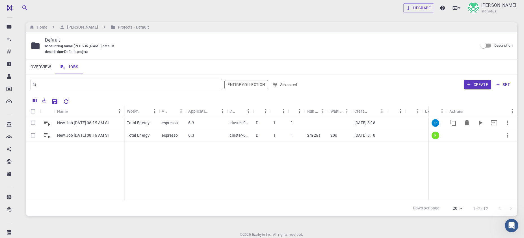
click at [507, 124] on icon "button" at bounding box center [508, 122] width 7 height 7
click at [507, 145] on span "Delete" at bounding box center [506, 148] width 10 height 6
click at [507, 125] on icon "button" at bounding box center [508, 122] width 7 height 7
click at [507, 148] on span "Delete" at bounding box center [506, 149] width 10 height 6
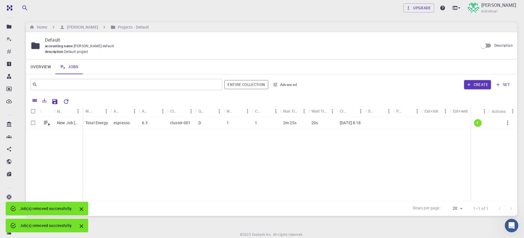
drag, startPoint x: 83, startPoint y: 209, endPoint x: 90, endPoint y: 215, distance: 9.6
click at [83, 209] on icon "Close" at bounding box center [81, 209] width 6 height 6
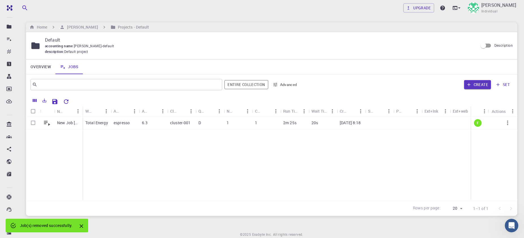
drag, startPoint x: 80, startPoint y: 225, endPoint x: 102, endPoint y: 228, distance: 22.3
click at [84, 225] on icon "Close" at bounding box center [81, 226] width 6 height 6
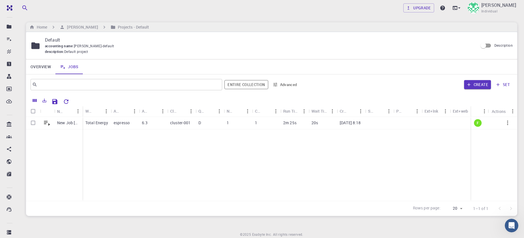
click at [259, 156] on div "New Job [DATE] 08:15 AM Si Total Energy espresso 6.3 cluster-001 D 1 1 2m 25s 2…" at bounding box center [275, 159] width 499 height 84
click at [82, 26] on h6 "[PERSON_NAME]" at bounding box center [81, 27] width 33 height 6
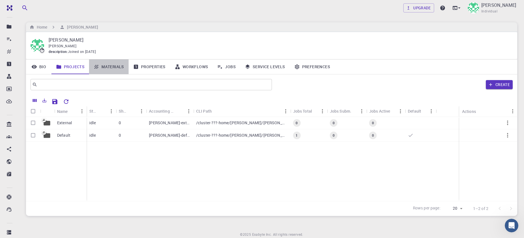
click at [113, 68] on link "Materials" at bounding box center [109, 66] width 40 height 15
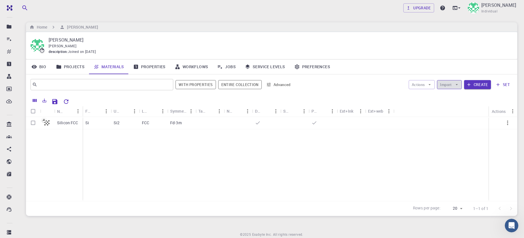
click at [457, 87] on icon "button" at bounding box center [457, 84] width 5 height 5
drag, startPoint x: 459, startPoint y: 96, endPoint x: 465, endPoint y: 148, distance: 52.3
click at [465, 148] on body "Free Dashboard Create New Job New Material Create Material Upload File Import f…" at bounding box center [262, 130] width 524 height 260
click at [461, 84] on button "Import" at bounding box center [449, 84] width 25 height 9
click at [467, 104] on span "Import From Bank" at bounding box center [471, 106] width 36 height 6
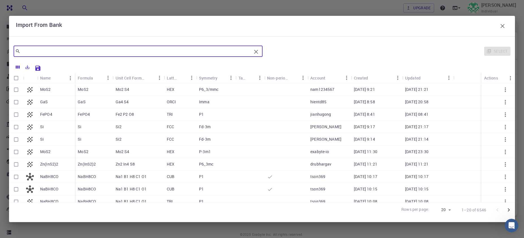
click at [185, 54] on input "text" at bounding box center [135, 51] width 231 height 8
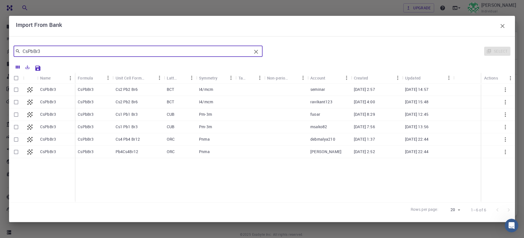
type input "CsPbBr3"
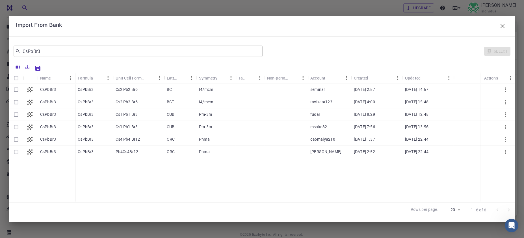
click at [89, 111] on div "CsPbBr3" at bounding box center [94, 114] width 38 height 12
checkbox input "true"
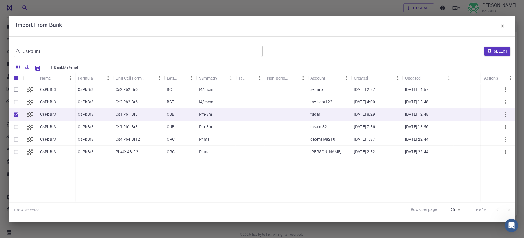
click at [89, 111] on div "CsPbBr3" at bounding box center [94, 114] width 38 height 12
checkbox input "true"
click at [45, 112] on p "CsPbBr3" at bounding box center [48, 114] width 16 height 6
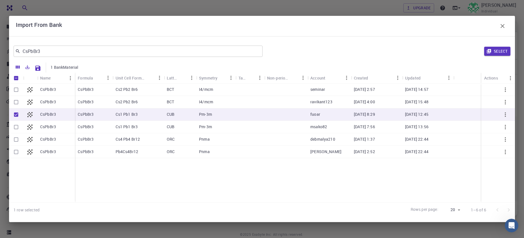
checkbox input "false"
click at [45, 112] on p "CsPbBr3" at bounding box center [48, 114] width 16 height 6
checkbox input "true"
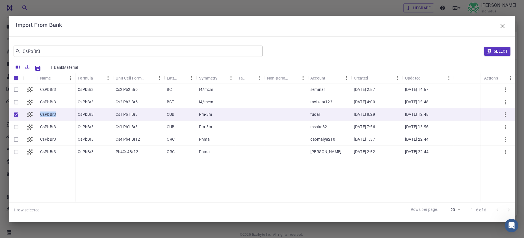
click at [45, 112] on p "CsPbBr3" at bounding box center [48, 114] width 16 height 6
checkbox input "false"
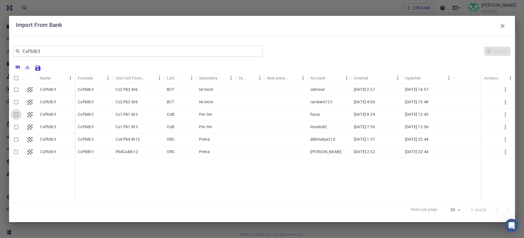
click at [15, 116] on input "Select row" at bounding box center [16, 114] width 11 height 11
checkbox input "true"
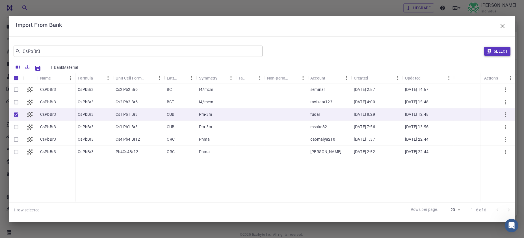
click at [503, 53] on button "Select" at bounding box center [498, 51] width 26 height 9
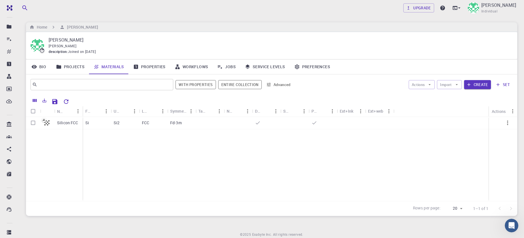
click at [348, 147] on div "Silicon FCC Si Si2 FCC Fd-3m" at bounding box center [272, 159] width 492 height 84
click at [68, 102] on icon "Reset Explorer Settings" at bounding box center [66, 101] width 7 height 7
click at [64, 126] on p "CsPbBr3 (clone)" at bounding box center [68, 123] width 23 height 6
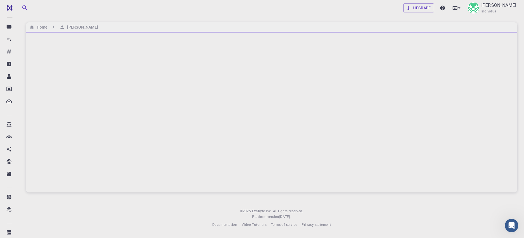
click at [64, 126] on div at bounding box center [272, 112] width 492 height 160
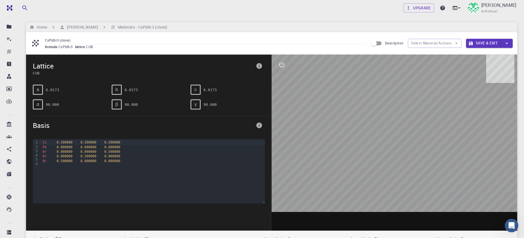
drag, startPoint x: 385, startPoint y: 140, endPoint x: 356, endPoint y: 137, distance: 29.6
click at [356, 137] on div at bounding box center [395, 143] width 246 height 176
click at [494, 46] on button "Save & Exit" at bounding box center [483, 43] width 35 height 9
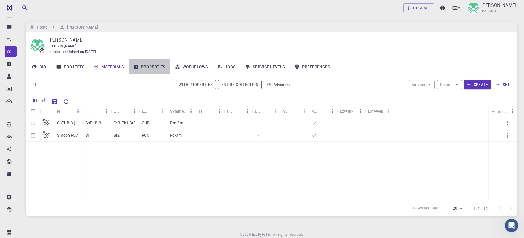
click at [158, 69] on link "Properties" at bounding box center [150, 66] width 42 height 15
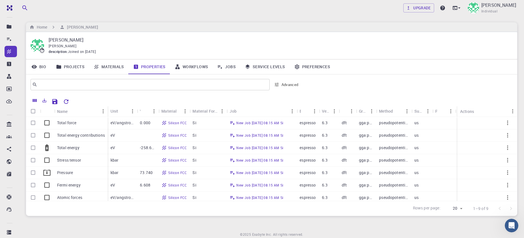
click at [198, 68] on link "Workflows" at bounding box center [191, 66] width 43 height 15
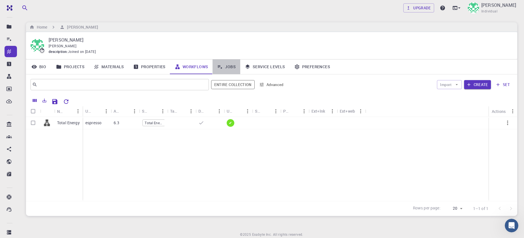
click at [233, 69] on link "Jobs" at bounding box center [227, 66] width 28 height 15
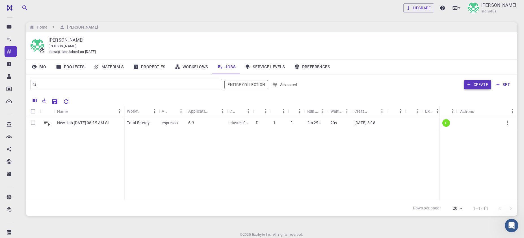
click at [472, 83] on button "Create" at bounding box center [477, 84] width 27 height 9
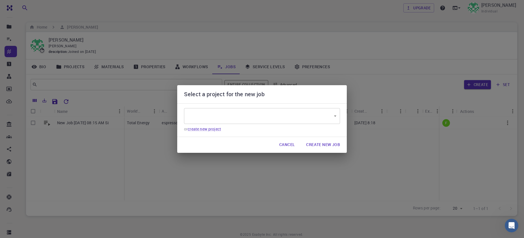
type input "quwP2BppnjPdHS3NR"
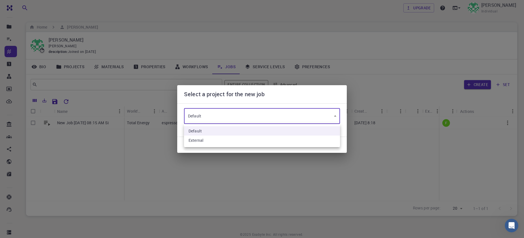
click at [289, 115] on body "Free Dashboard Create New Job New Material Create Material Upload File Import f…" at bounding box center [262, 130] width 524 height 260
click at [289, 115] on div at bounding box center [262, 119] width 524 height 238
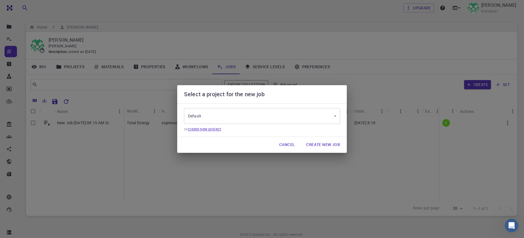
click at [211, 129] on link "create new project" at bounding box center [204, 128] width 33 height 5
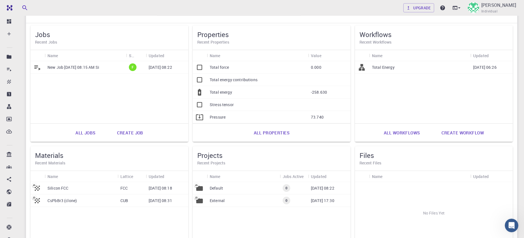
scroll to position [39, 0]
click at [135, 132] on link "Create job" at bounding box center [130, 132] width 39 height 14
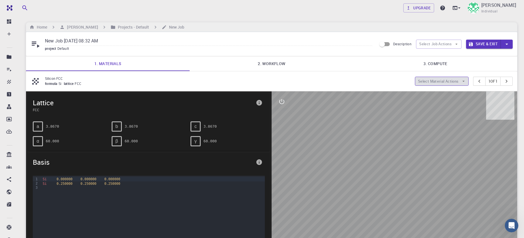
click at [461, 81] on icon "button" at bounding box center [463, 81] width 5 height 5
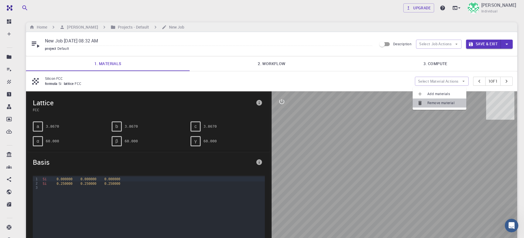
click at [451, 104] on span "Remove material" at bounding box center [445, 103] width 35 height 6
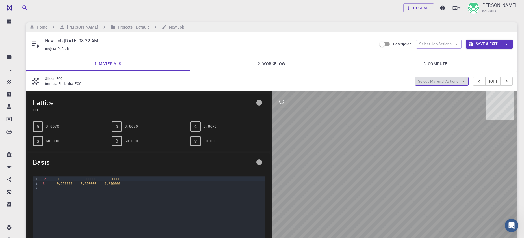
click at [449, 81] on button "Select Material Actions" at bounding box center [442, 81] width 54 height 9
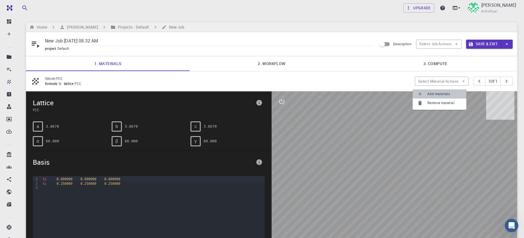
click at [442, 94] on span "Add materials" at bounding box center [445, 94] width 35 height 6
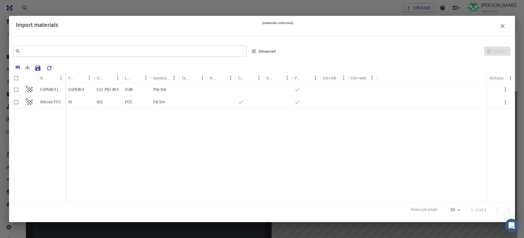
click at [55, 91] on p "CsPbBr3 (clone)" at bounding box center [51, 90] width 23 height 6
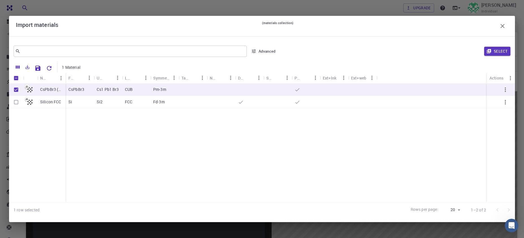
checkbox input "true"
click at [502, 48] on button "Select" at bounding box center [498, 51] width 26 height 9
type input "New Job [DATE] 08:32 AM {{ material.formula }}"
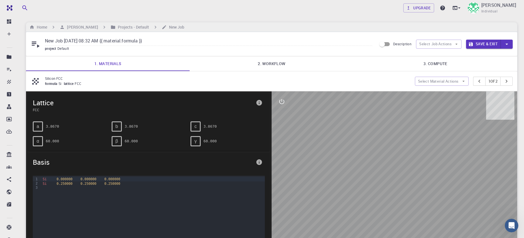
click at [135, 78] on p "Silicon FCC" at bounding box center [228, 78] width 366 height 5
click at [447, 83] on button "Select Material Actions" at bounding box center [442, 81] width 54 height 9
click at [446, 93] on span "Add materials" at bounding box center [445, 94] width 35 height 6
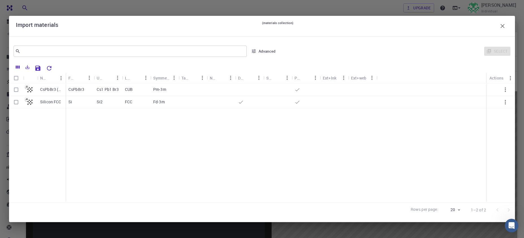
click at [15, 90] on input "Select row" at bounding box center [16, 89] width 11 height 11
checkbox input "true"
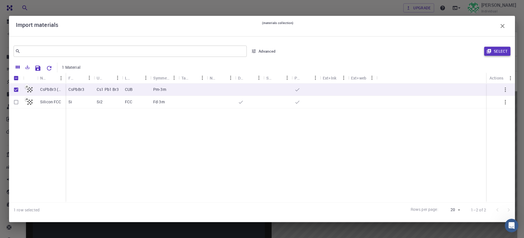
click at [501, 51] on button "Select" at bounding box center [498, 51] width 26 height 9
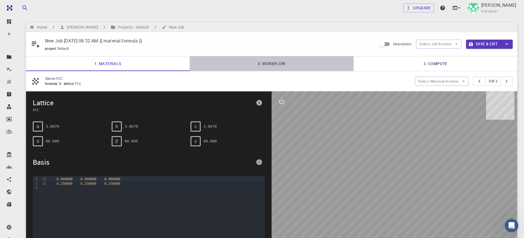
click at [278, 64] on link "2. Workflow" at bounding box center [272, 63] width 164 height 15
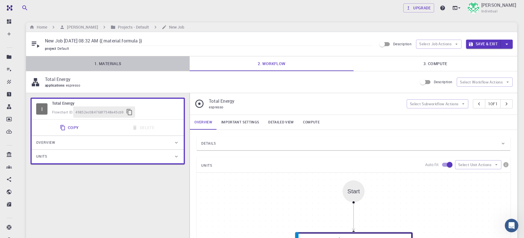
click at [112, 65] on link "1. Materials" at bounding box center [108, 63] width 164 height 15
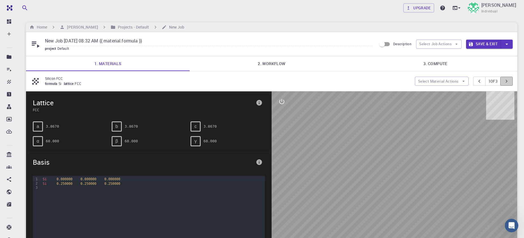
click at [508, 83] on icon "pager" at bounding box center [507, 81] width 6 height 6
click at [478, 84] on icon "pager" at bounding box center [480, 81] width 6 height 6
click at [509, 84] on icon "pager" at bounding box center [507, 81] width 6 height 6
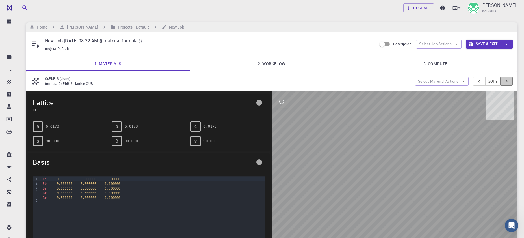
click at [510, 83] on icon "pager" at bounding box center [507, 81] width 6 height 6
click at [477, 84] on icon "pager" at bounding box center [480, 81] width 6 height 6
click at [509, 81] on icon "pager" at bounding box center [507, 81] width 6 height 6
click at [462, 84] on icon "button" at bounding box center [463, 81] width 5 height 5
click at [432, 103] on span "Remove material" at bounding box center [445, 103] width 35 height 6
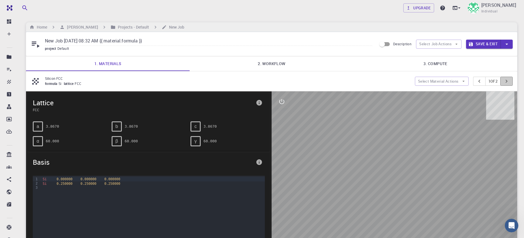
click at [510, 80] on button "pager" at bounding box center [507, 81] width 12 height 9
click at [478, 83] on icon "pager" at bounding box center [480, 81] width 6 height 6
click at [511, 85] on button "pager" at bounding box center [507, 81] width 12 height 9
click at [441, 83] on button "Select Material Actions" at bounding box center [442, 81] width 54 height 9
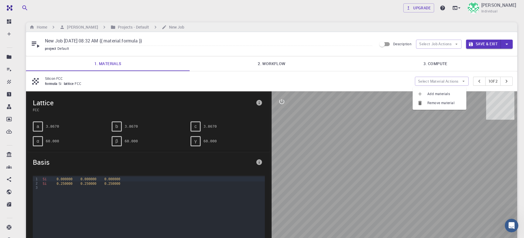
click at [438, 102] on span "Remove material" at bounding box center [445, 103] width 35 height 6
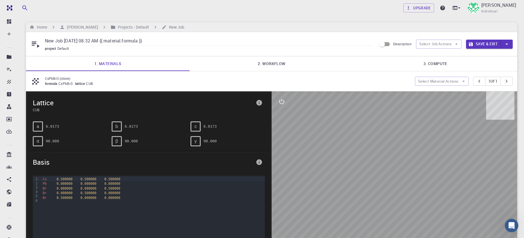
type input "New Job [DATE] 08:32 AM"
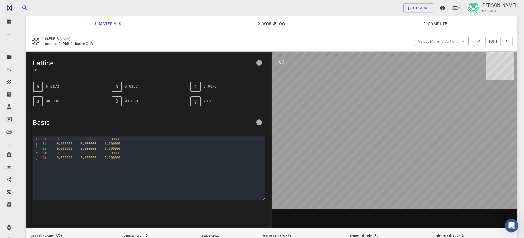
scroll to position [39, 0]
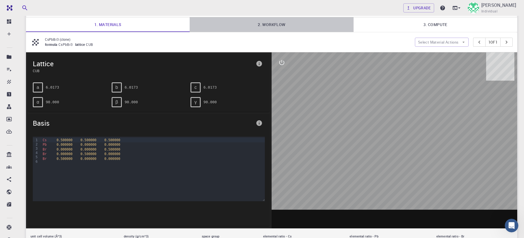
click at [280, 26] on link "2. Workflow" at bounding box center [272, 24] width 164 height 15
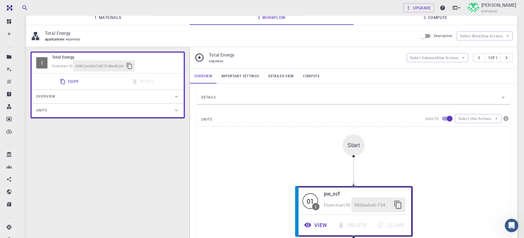
scroll to position [0, 0]
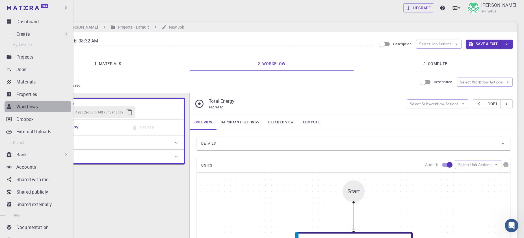
click at [33, 110] on p "Workflows" at bounding box center [26, 106] width 21 height 7
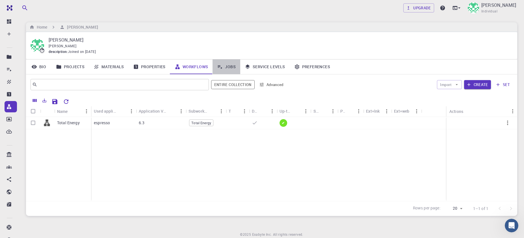
click at [233, 67] on link "Jobs" at bounding box center [227, 66] width 28 height 15
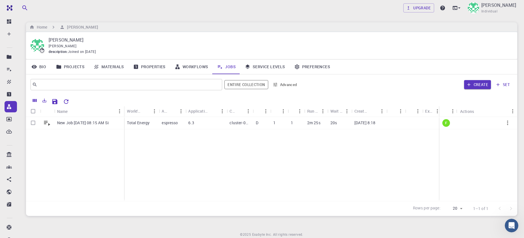
click at [76, 70] on link "Projects" at bounding box center [70, 66] width 38 height 15
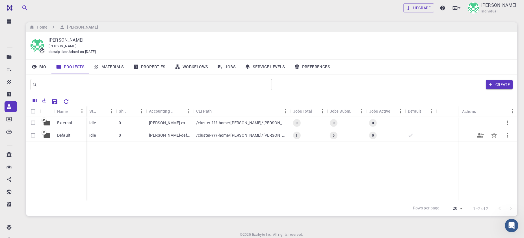
click at [227, 137] on p "/cluster-???-home/[PERSON_NAME]/[PERSON_NAME]-default" at bounding box center [241, 135] width 91 height 6
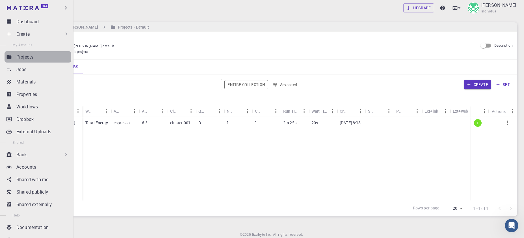
click at [25, 54] on p "Projects" at bounding box center [24, 56] width 17 height 7
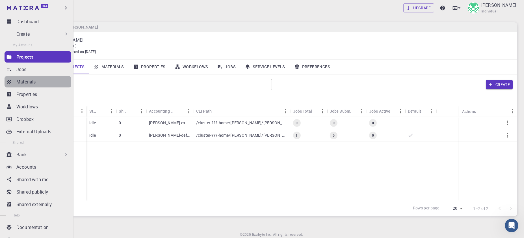
click at [29, 81] on p "Materials" at bounding box center [25, 81] width 19 height 7
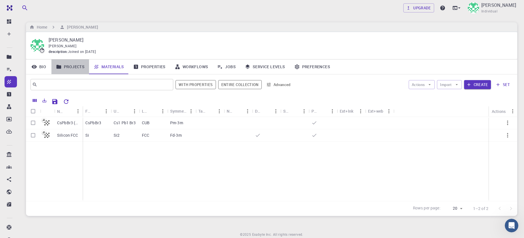
click at [77, 70] on link "Projects" at bounding box center [70, 66] width 38 height 15
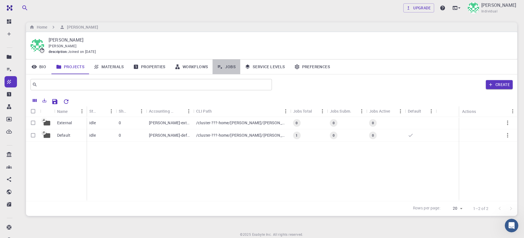
click at [230, 68] on link "Jobs" at bounding box center [227, 66] width 28 height 15
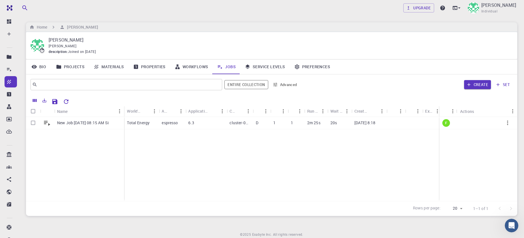
click at [262, 66] on link "Service Levels" at bounding box center [265, 66] width 50 height 15
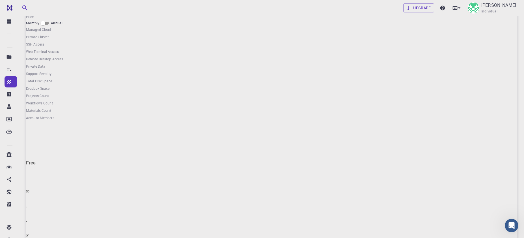
scroll to position [117, 0]
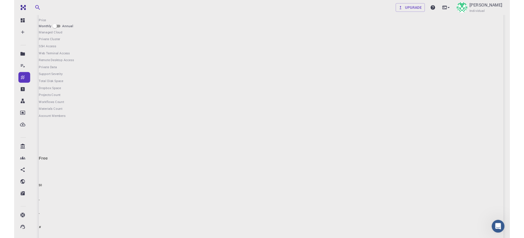
scroll to position [111, 0]
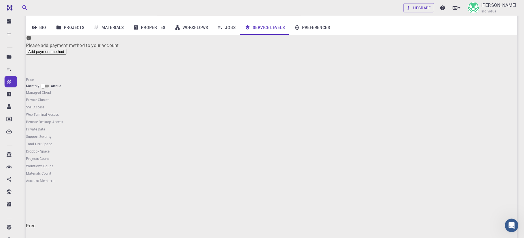
scroll to position [39, 0]
click at [314, 27] on link "Preferences" at bounding box center [312, 27] width 45 height 15
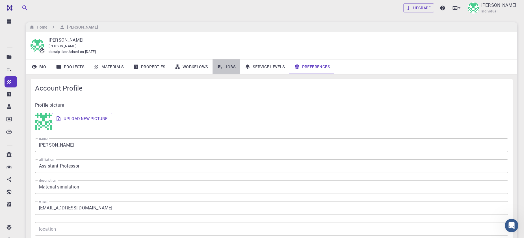
click at [229, 68] on link "Jobs" at bounding box center [227, 66] width 28 height 15
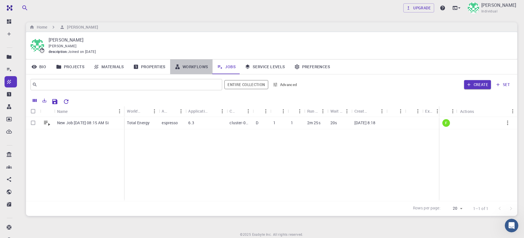
click at [197, 67] on link "Workflows" at bounding box center [191, 66] width 43 height 15
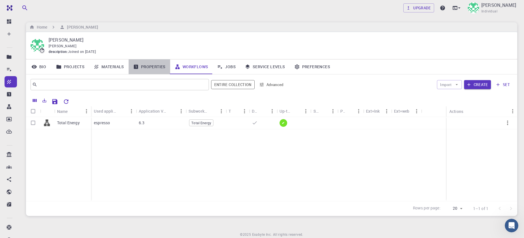
click at [158, 68] on link "Properties" at bounding box center [150, 66] width 42 height 15
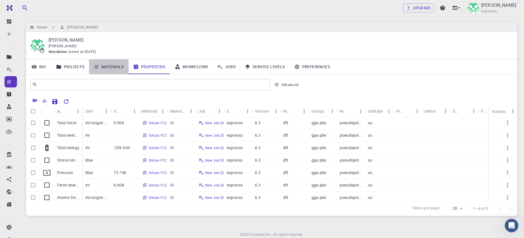
click at [108, 73] on link "Materials" at bounding box center [109, 66] width 40 height 15
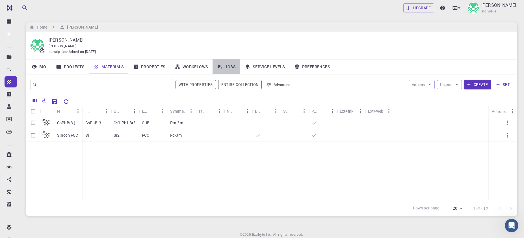
click at [235, 68] on link "Jobs" at bounding box center [227, 66] width 28 height 15
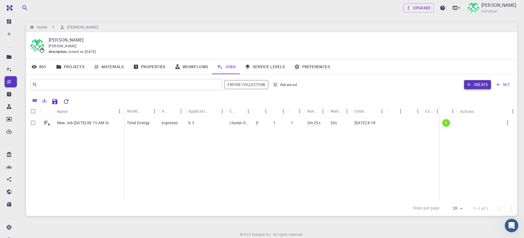
click at [484, 89] on button "Create" at bounding box center [477, 84] width 27 height 9
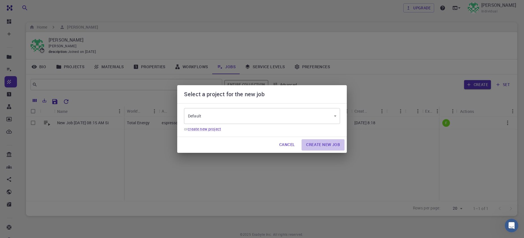
click at [333, 144] on button "Create New Job" at bounding box center [323, 144] width 43 height 11
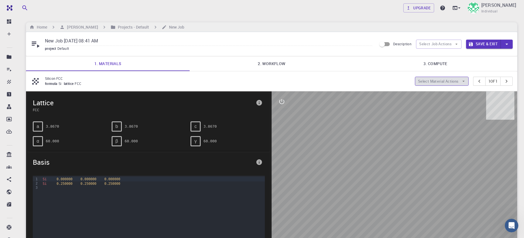
click at [461, 83] on icon "button" at bounding box center [463, 81] width 5 height 5
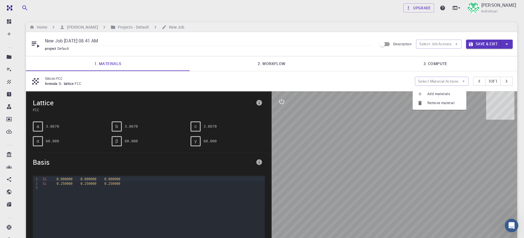
click at [454, 92] on span "Add materials" at bounding box center [445, 94] width 35 height 6
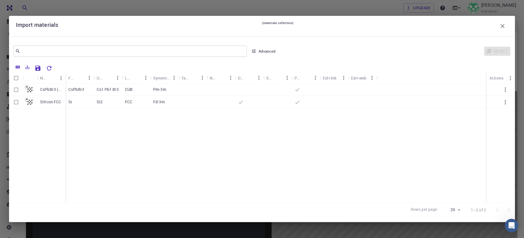
click at [14, 91] on input "Select row" at bounding box center [16, 89] width 11 height 11
checkbox input "true"
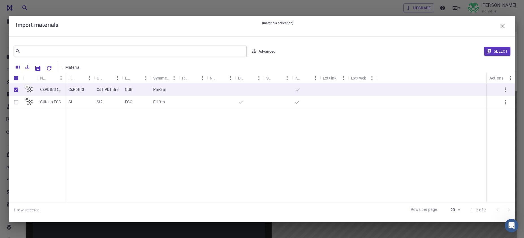
checkbox input "true"
click at [504, 49] on button "Select" at bounding box center [498, 51] width 26 height 9
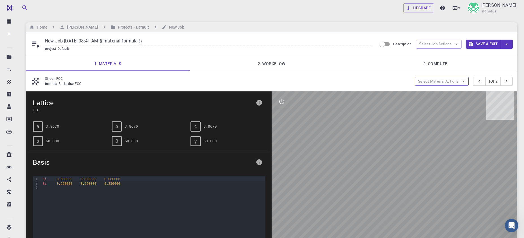
click at [461, 82] on icon "button" at bounding box center [463, 81] width 5 height 5
click at [453, 104] on span "Remove material" at bounding box center [445, 103] width 35 height 6
type input "New Job [DATE] 08:41 AM"
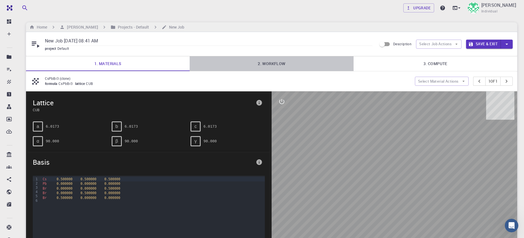
click at [279, 67] on link "2. Workflow" at bounding box center [272, 63] width 164 height 15
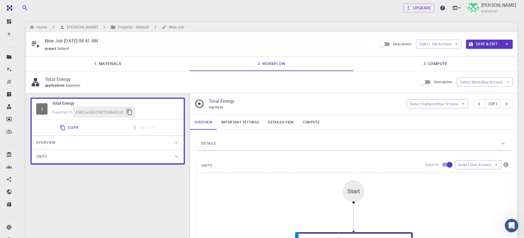
click at [75, 143] on div "Overview" at bounding box center [104, 142] width 137 height 9
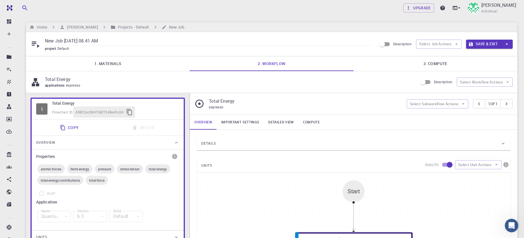
click at [75, 143] on div "Overview" at bounding box center [104, 142] width 137 height 9
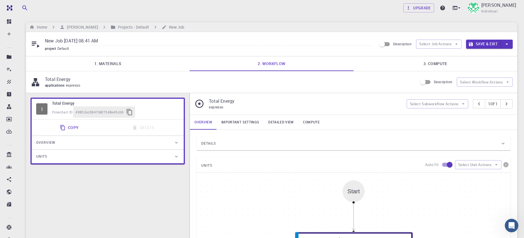
click at [70, 161] on div "Units" at bounding box center [104, 156] width 137 height 9
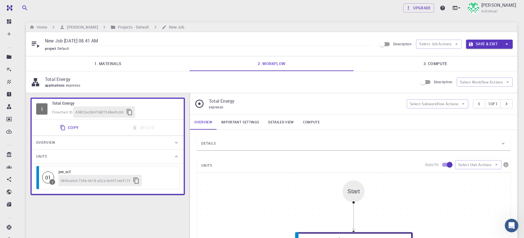
click at [77, 154] on div "Units" at bounding box center [104, 156] width 137 height 9
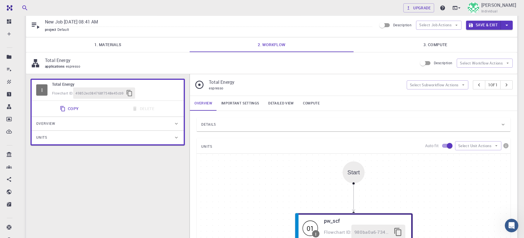
scroll to position [117, 0]
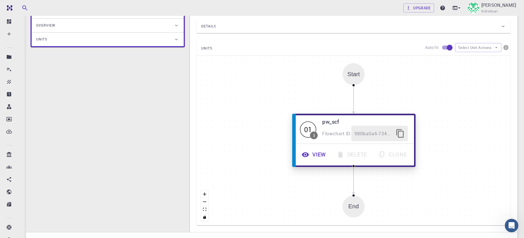
click at [308, 157] on icon "button" at bounding box center [305, 154] width 7 height 5
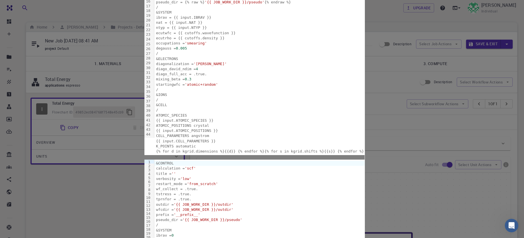
scroll to position [0, 0]
click at [256, 67] on body "Free Dashboard Create New Job New Material Create Material Upload File Import f…" at bounding box center [262, 207] width 524 height 414
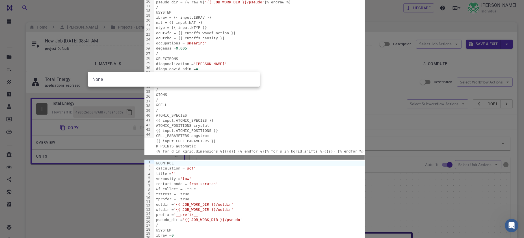
click at [256, 67] on div at bounding box center [262, 119] width 524 height 238
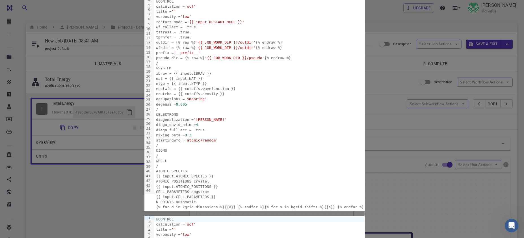
scroll to position [78, 0]
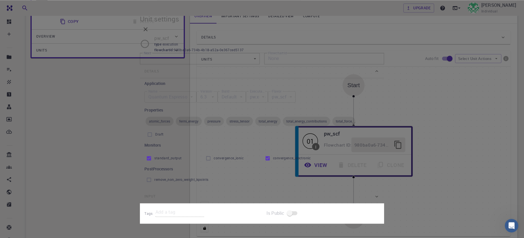
scroll to position [117, 0]
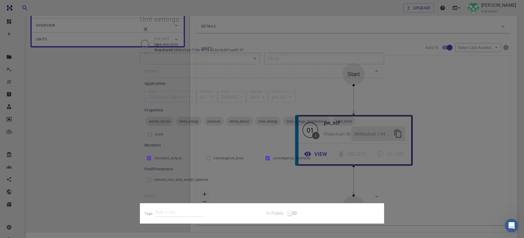
click at [251, 192] on div "Input" at bounding box center [259, 196] width 229 height 9
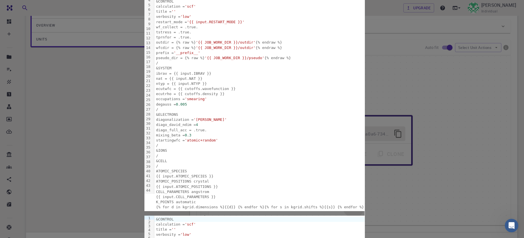
scroll to position [140, 0]
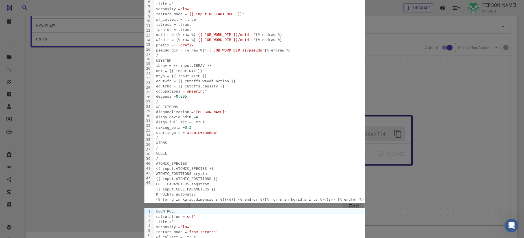
scroll to position [0, 0]
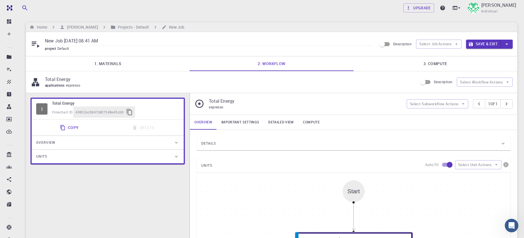
scroll to position [155, 0]
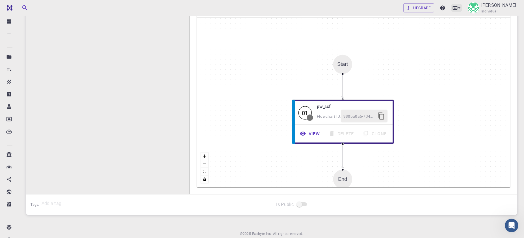
click at [457, 8] on icon at bounding box center [460, 8] width 6 height 6
click at [431, 106] on div at bounding box center [262, 119] width 524 height 238
click at [203, 160] on button "zoom in" at bounding box center [204, 156] width 7 height 8
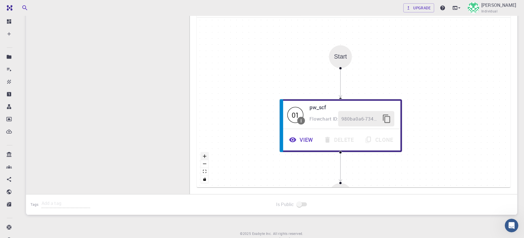
click at [203, 160] on button "zoom in" at bounding box center [204, 156] width 7 height 8
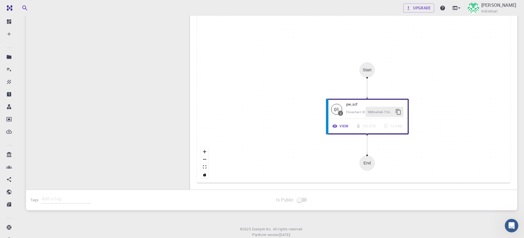
scroll to position [169, 0]
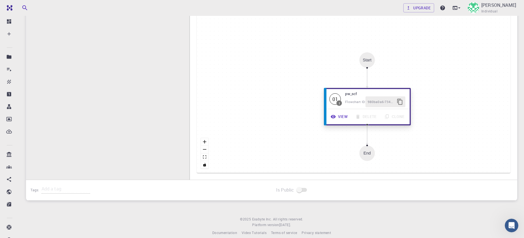
click at [339, 106] on span "I" at bounding box center [339, 102] width 5 height 5
click at [341, 121] on button "View" at bounding box center [340, 116] width 25 height 11
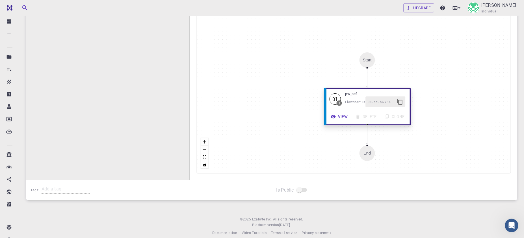
click at [393, 121] on div "View Delete Clone" at bounding box center [368, 116] width 80 height 11
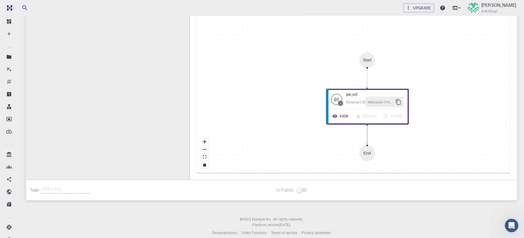
click at [367, 141] on icon "Edge from 980ba0a6-734b-4b18-a52a-0e367ced5137 to end" at bounding box center [367, 135] width 0 height 19
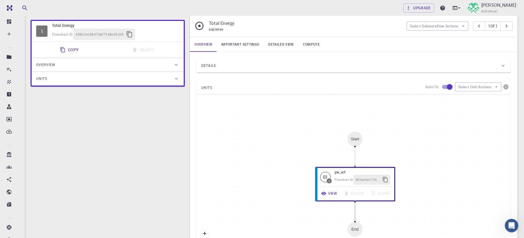
scroll to position [77, 0]
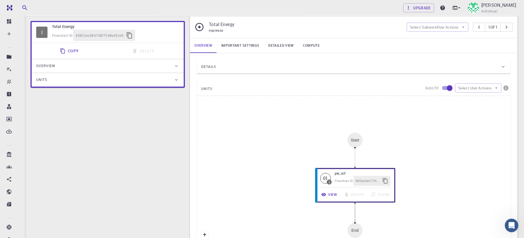
click at [58, 33] on div "Flowchart ID: 49852ec084768f7548e45cb9" at bounding box center [115, 35] width 127 height 11
click at [71, 55] on button "Copy" at bounding box center [70, 50] width 27 height 11
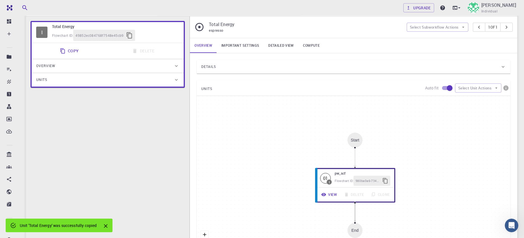
click at [360, 213] on div "Start 01 I pw_scf Flowchart ID: 980ba0a6-734b-4b18-a52a-0e367ced5137 View Delet…" at bounding box center [354, 181] width 314 height 170
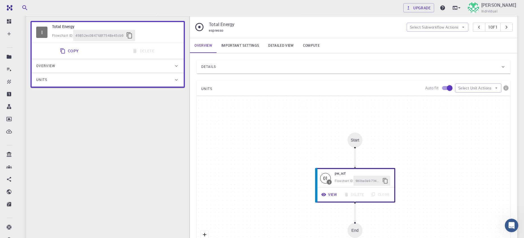
click at [360, 214] on div "Start 01 I pw_scf Flowchart ID: 980ba0a6-734b-4b18-a52a-0e367ced5137 View Delet…" at bounding box center [354, 181] width 314 height 170
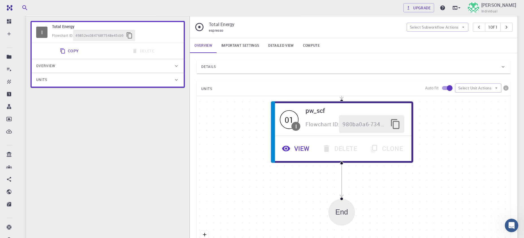
drag, startPoint x: 457, startPoint y: 199, endPoint x: 472, endPoint y: 155, distance: 47.0
click at [472, 155] on div "Start 01 I pw_scf Flowchart ID: 980ba0a6-734b-4b18-a52a-0e367ced5137 View Delet…" at bounding box center [354, 181] width 314 height 170
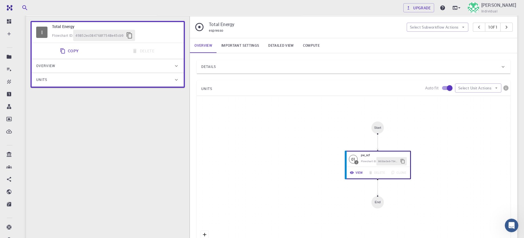
drag, startPoint x: 478, startPoint y: 136, endPoint x: 444, endPoint y: 159, distance: 40.2
click at [444, 159] on div "Start 01 I pw_scf Flowchart ID: 980ba0a6-734b-4b18-a52a-0e367ced5137 View Delet…" at bounding box center [354, 181] width 314 height 170
click at [499, 91] on icon "button" at bounding box center [496, 87] width 5 height 5
click at [497, 91] on icon "button" at bounding box center [496, 87] width 5 height 5
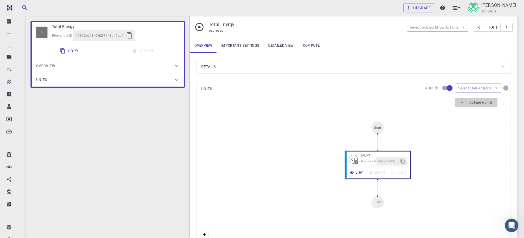
click at [461, 100] on icon at bounding box center [463, 103] width 6 height 6
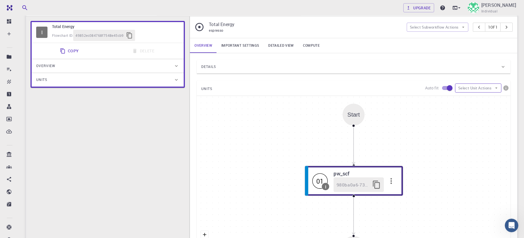
click at [474, 93] on button "Select Unit Actions" at bounding box center [478, 87] width 46 height 9
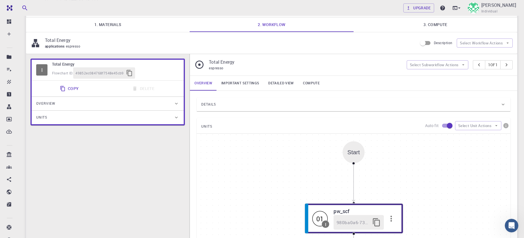
scroll to position [38, 0]
click at [461, 69] on icon "button" at bounding box center [463, 66] width 5 height 5
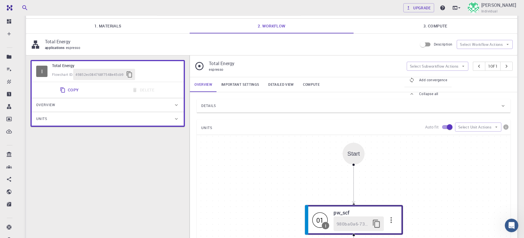
click at [468, 166] on div "Start 01 I pw_scf 980ba0a6-734b-4b18-a52a-0e367ced5137 End" at bounding box center [354, 220] width 314 height 170
click at [509, 46] on icon "button" at bounding box center [508, 44] width 5 height 5
click at [469, 178] on div "Start 01 I pw_scf 980ba0a6-734b-4b18-a52a-0e367ced5137 End" at bounding box center [354, 220] width 314 height 170
click at [498, 130] on icon "button" at bounding box center [496, 126] width 5 height 5
click at [487, 145] on li "Expand units" at bounding box center [475, 141] width 41 height 9
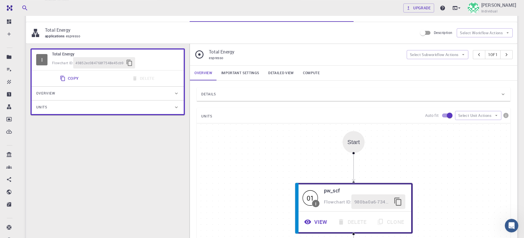
scroll to position [26, 0]
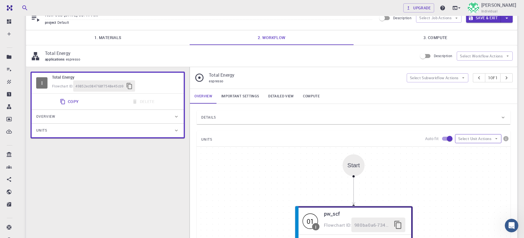
click at [500, 143] on button "Select Unit Actions" at bounding box center [478, 138] width 46 height 9
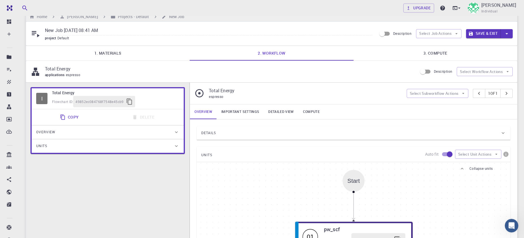
scroll to position [0, 0]
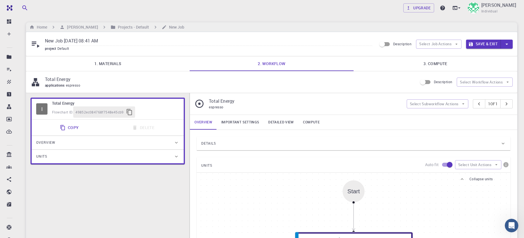
click at [111, 63] on link "1. Materials" at bounding box center [108, 63] width 164 height 15
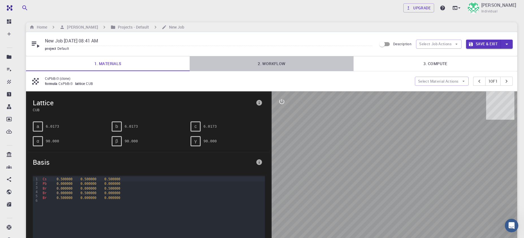
click at [263, 69] on link "2. Workflow" at bounding box center [272, 63] width 164 height 15
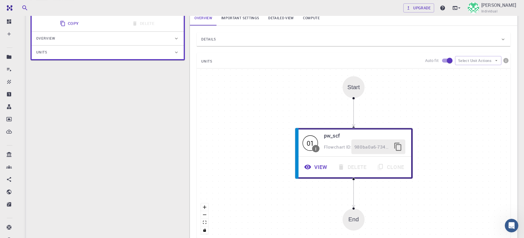
scroll to position [26, 0]
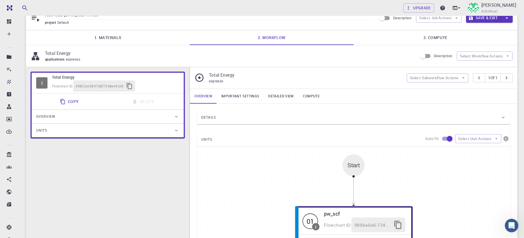
click at [345, 122] on div "Details" at bounding box center [350, 117] width 299 height 9
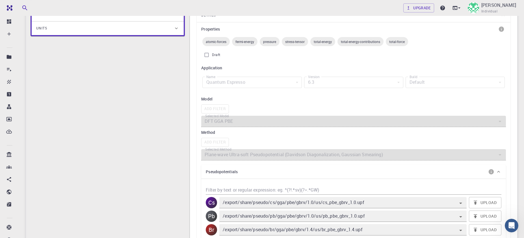
scroll to position [143, 0]
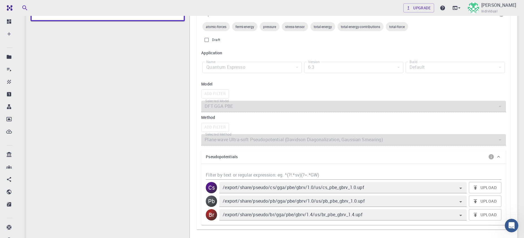
click at [190, 65] on div "I Total Energy Flowchart ID: 49852ec084768f7548e45cb9 Copy Delete Overview Prop…" at bounding box center [108, 196] width 164 height 492
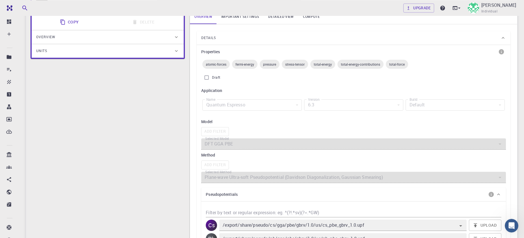
scroll to position [104, 0]
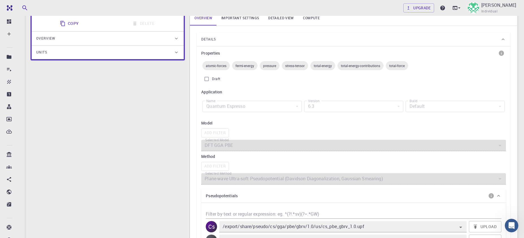
click at [221, 137] on div "Add Filter" at bounding box center [353, 132] width 305 height 9
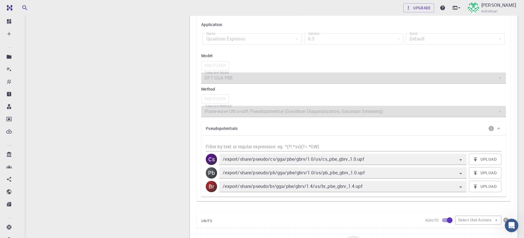
scroll to position [182, 0]
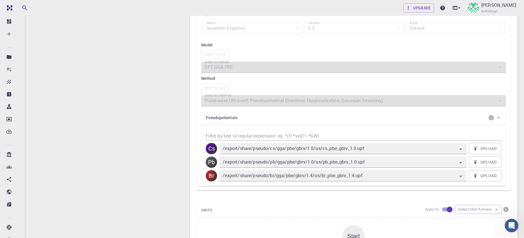
click at [382, 119] on div "Pseudopotentials" at bounding box center [351, 117] width 290 height 9
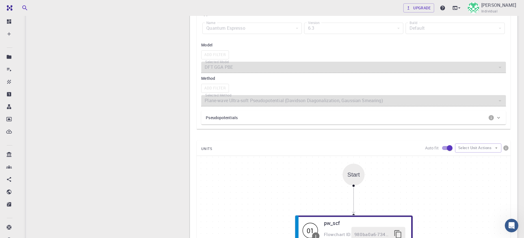
click at [382, 119] on div "Pseudopotentials" at bounding box center [351, 117] width 290 height 9
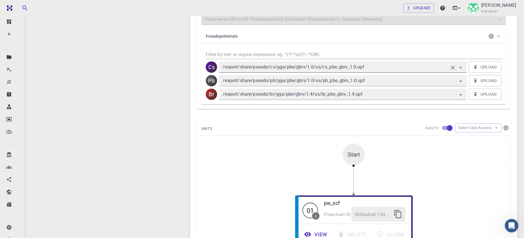
scroll to position [260, 0]
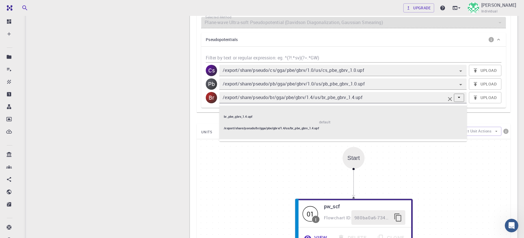
click at [357, 102] on input "/export/share/pseudo/br/gga/pbe/gbrv/1.4/us/br_pbe_gbrv_1.4.upf" at bounding box center [335, 98] width 227 height 8
click at [350, 126] on div "Details Properties atomic-forces fermi-energy pressure stress-tensor total-ener…" at bounding box center [354, 92] width 314 height 433
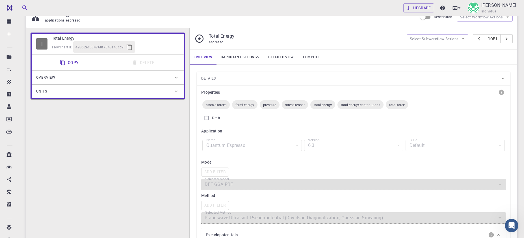
scroll to position [26, 0]
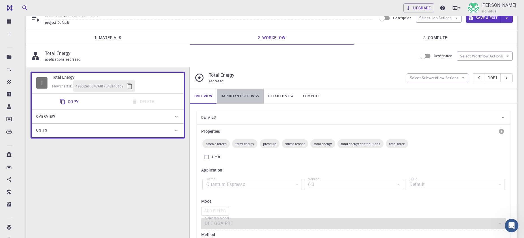
click at [235, 100] on link "Important settings" at bounding box center [240, 96] width 47 height 15
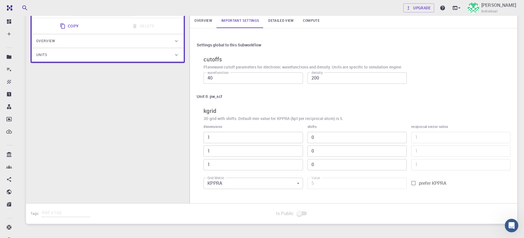
scroll to position [104, 0]
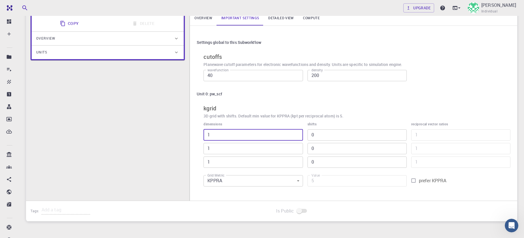
click at [224, 141] on input "1" at bounding box center [253, 134] width 99 height 11
click at [226, 136] on input "1" at bounding box center [253, 134] width 99 height 11
type input "10"
type input "50"
type input "10"
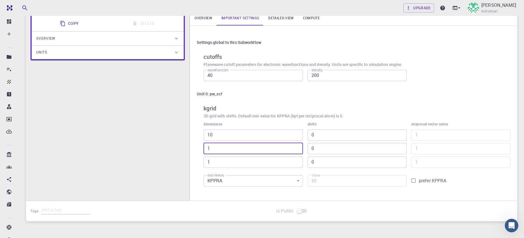
click at [221, 150] on input "1" at bounding box center [253, 148] width 99 height 11
type input "10"
type input "500"
type input "10"
click at [226, 167] on input "1" at bounding box center [253, 161] width 99 height 11
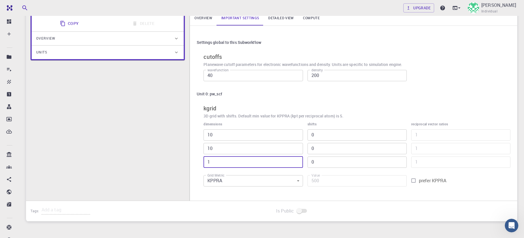
type input "10"
type input "5000"
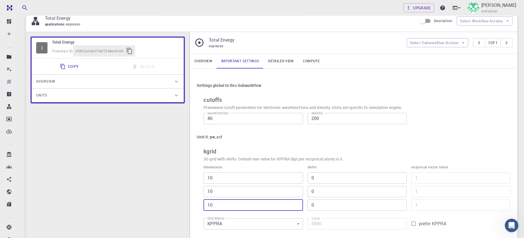
scroll to position [60, 0]
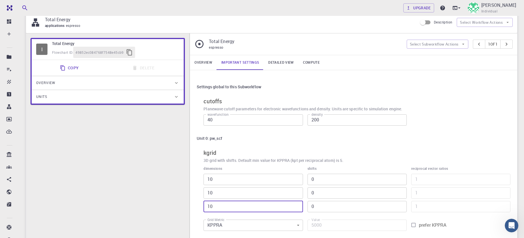
type input "10"
click at [285, 64] on link "Detailed view" at bounding box center [281, 62] width 35 height 15
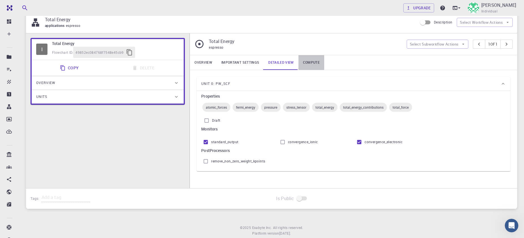
click at [317, 66] on link "Compute" at bounding box center [312, 62] width 26 height 15
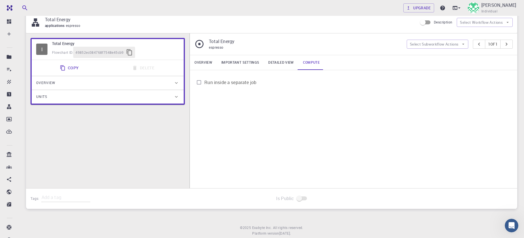
click at [281, 64] on link "Detailed view" at bounding box center [281, 62] width 35 height 15
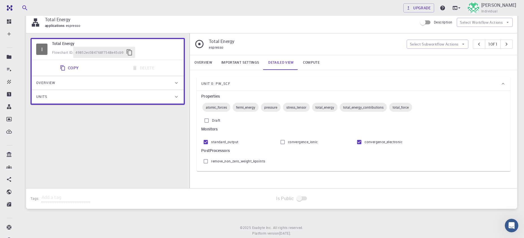
drag, startPoint x: 269, startPoint y: 64, endPoint x: 263, endPoint y: 64, distance: 6.2
click at [264, 64] on link "Detailed view" at bounding box center [281, 62] width 35 height 15
click at [238, 64] on link "Important settings" at bounding box center [240, 62] width 47 height 15
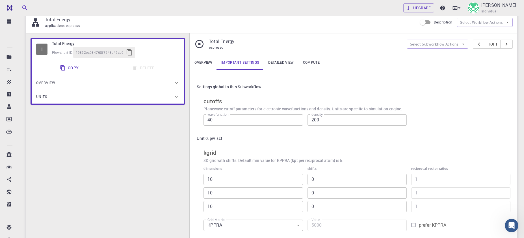
click at [176, 86] on icon at bounding box center [177, 83] width 6 height 6
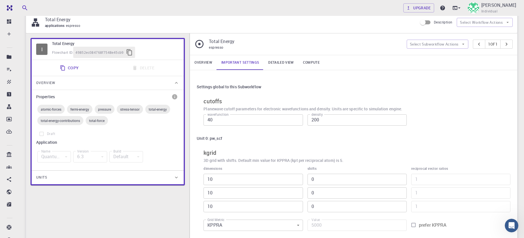
click at [176, 86] on icon at bounding box center [177, 83] width 6 height 6
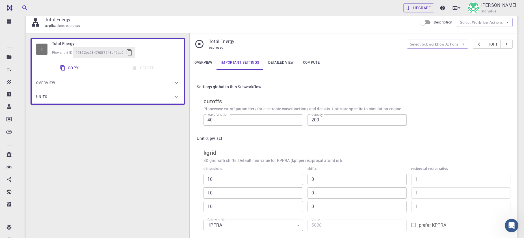
click at [174, 104] on div "Units" at bounding box center [108, 97] width 152 height 14
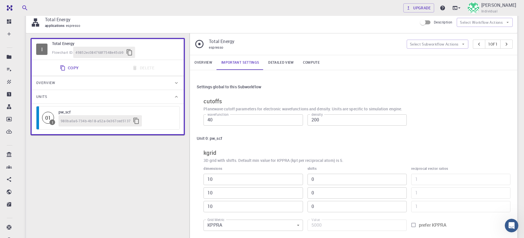
click at [174, 104] on div "Units" at bounding box center [108, 97] width 152 height 14
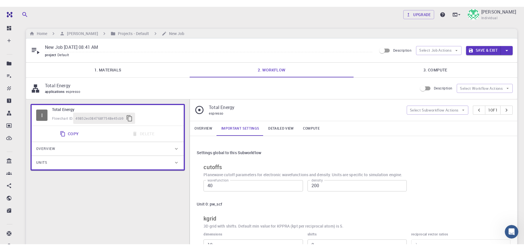
scroll to position [0, 0]
